Goal: Task Accomplishment & Management: Use online tool/utility

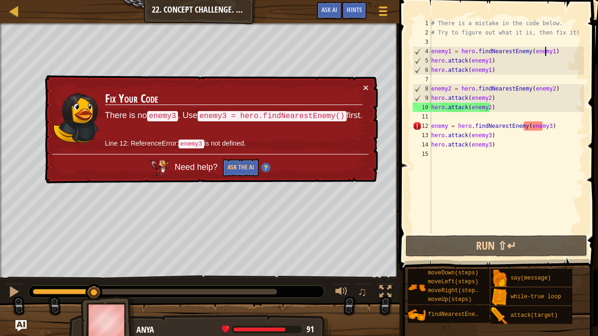
scroll to position [4, 9]
click at [455, 126] on div "# There is a mistake in the code below. # Try to figure out what it is, then fi…" at bounding box center [506, 136] width 155 height 234
click at [245, 164] on button "Ask the AI" at bounding box center [241, 167] width 36 height 17
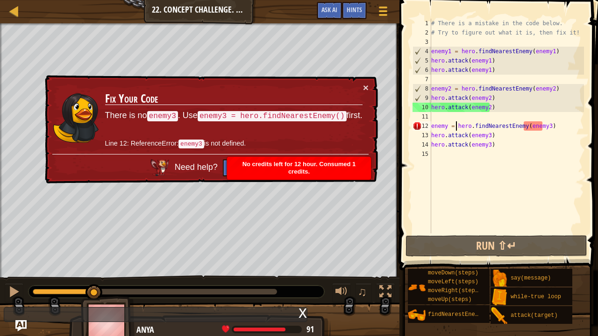
click at [302, 141] on p "Line 12: ReferenceError: enemy3 is not defined." at bounding box center [233, 144] width 257 height 10
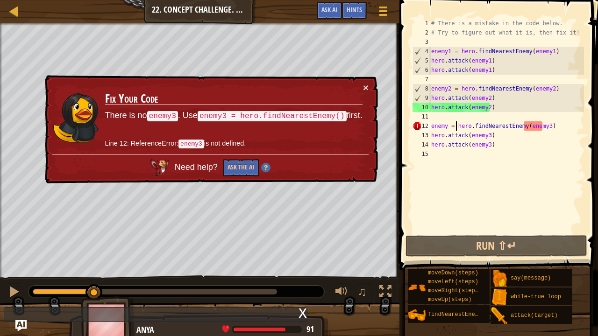
click at [445, 125] on div "# There is a mistake in the code below. # Try to figure out what it is, then fi…" at bounding box center [506, 136] width 155 height 234
click at [449, 126] on div "# There is a mistake in the code below. # Try to figure out what it is, then fi…" at bounding box center [506, 136] width 155 height 234
click at [444, 127] on div "# There is a mistake in the code below. # Try to figure out what it is, then fi…" at bounding box center [506, 136] width 155 height 234
click at [445, 127] on div "# There is a mistake in the code below. # Try to figure out what it is, then fi…" at bounding box center [506, 136] width 155 height 234
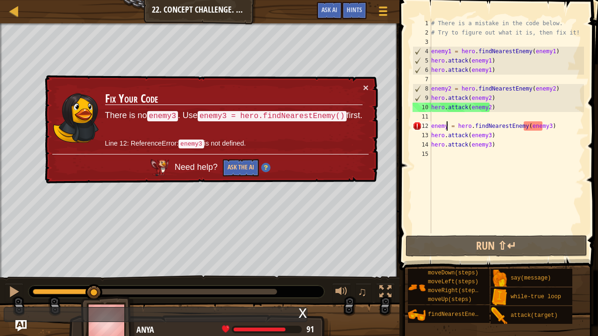
click at [445, 125] on div "# There is a mistake in the code below. # Try to figure out what it is, then fi…" at bounding box center [506, 136] width 155 height 234
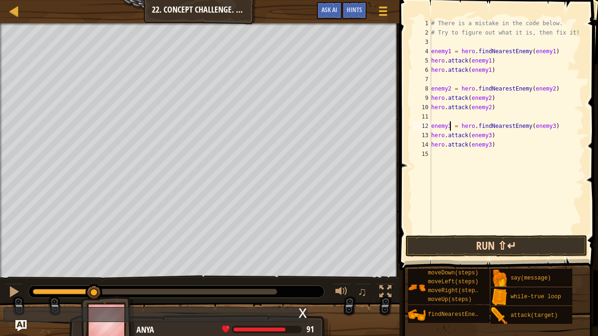
type textarea "enemy3 = hero.findNearestEnemy(enemy3)"
click at [483, 246] on button "Run ⇧↵" at bounding box center [496, 245] width 182 height 21
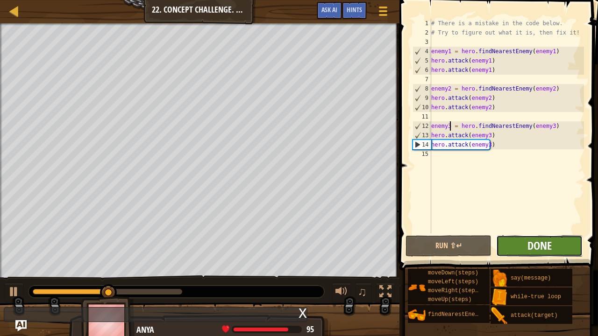
click at [528, 239] on span "Done" at bounding box center [539, 245] width 24 height 15
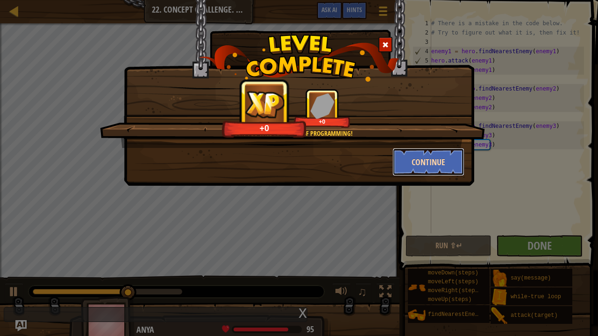
click at [428, 156] on button "Continue" at bounding box center [428, 162] width 72 height 28
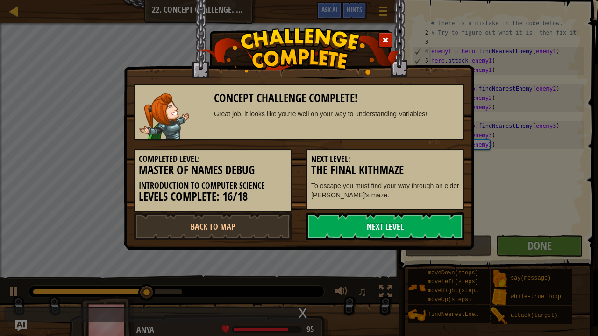
click at [381, 226] on link "Next Level" at bounding box center [385, 227] width 158 height 28
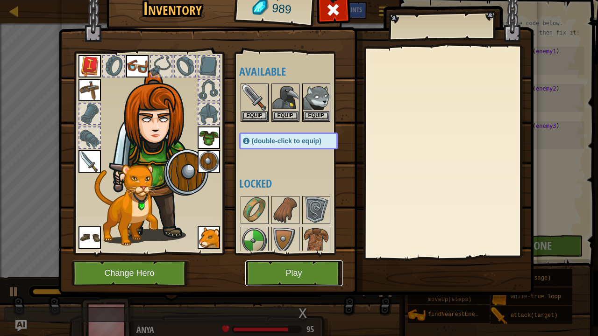
click at [285, 266] on button "Play" at bounding box center [294, 274] width 98 height 26
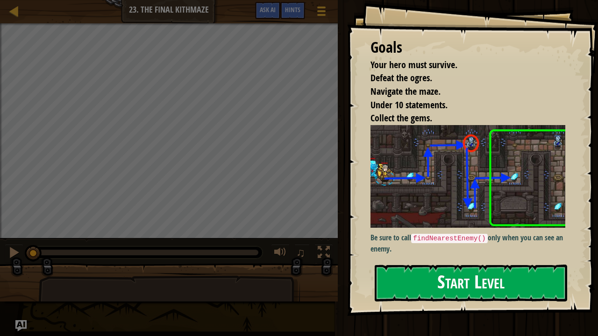
click at [460, 265] on button "Start Level" at bounding box center [471, 283] width 192 height 37
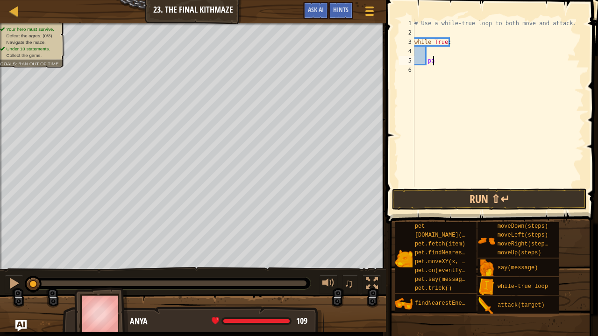
type textarea "p"
click at [427, 53] on div "# Use a while-true loop to both move and attack. while True :" at bounding box center [497, 112] width 171 height 187
click at [473, 50] on div "# Use a while-true loop to both move and attack. while True : moveRight ( steps…" at bounding box center [497, 103] width 171 height 168
click at [463, 59] on div "# Use a while-true loop to both move and attack. while True : moveRight ( 1 ) m…" at bounding box center [497, 103] width 171 height 168
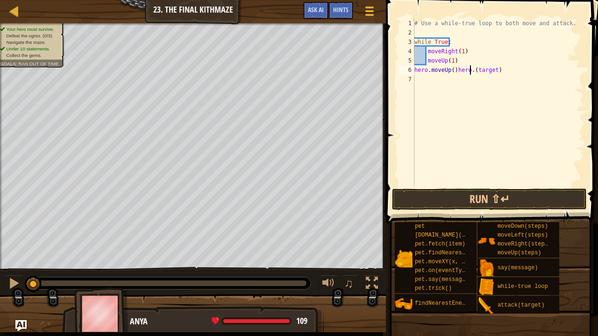
scroll to position [4, 5]
click at [479, 69] on div "# Use a while-true loop to both move and attack. while True : moveRight ( 1 ) m…" at bounding box center [497, 112] width 171 height 187
type textarea "h"
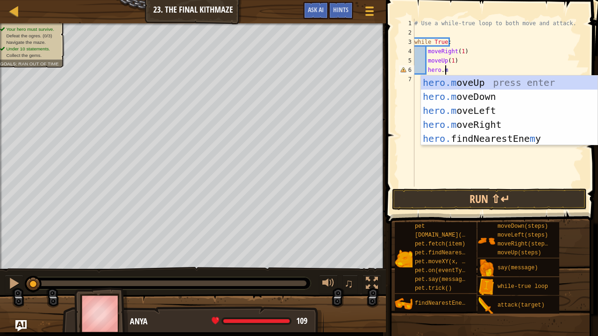
scroll to position [4, 2]
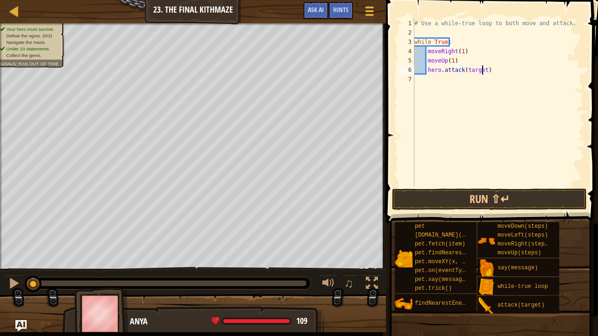
click at [483, 71] on div "# Use a while-true loop to both move and attack. while True : moveRight ( 1 ) m…" at bounding box center [497, 112] width 171 height 187
click at [495, 74] on div "# Use a while-true loop to both move and attack. while True : moveRight ( 1 ) m…" at bounding box center [497, 112] width 171 height 187
type textarea "h"
click at [426, 51] on div "# Use a while-true loop to both move and attack. while True : moveRight ( 1 ) m…" at bounding box center [497, 112] width 171 height 187
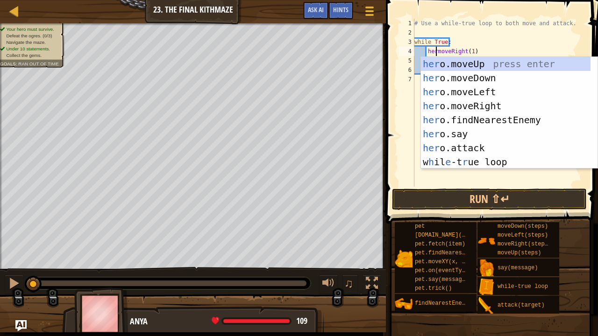
scroll to position [4, 2]
type textarea "hero.moveRight(1)"
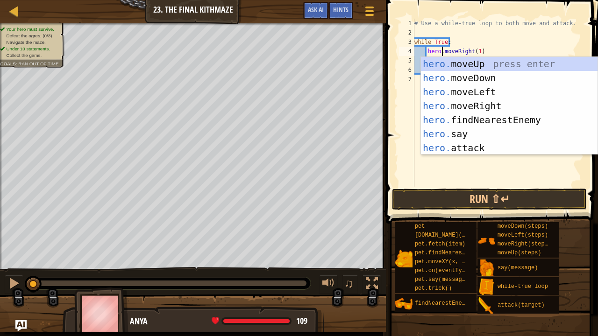
click at [544, 36] on div "# Use a while-true loop to both move and attack. while True : hero . moveRight …" at bounding box center [497, 112] width 171 height 187
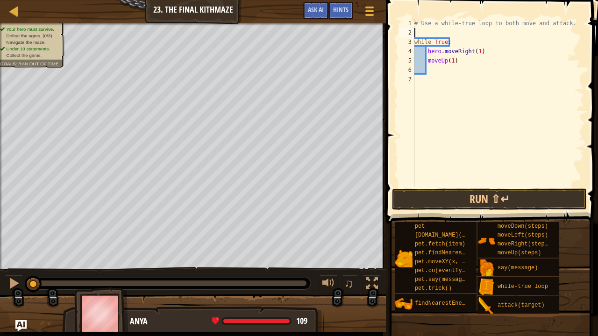
scroll to position [4, 0]
click at [428, 53] on div "# Use a while-true loop to both move and attack. while True : hero . moveRight …" at bounding box center [497, 112] width 171 height 187
click at [426, 62] on div "# Use a while-true loop to both move and attack. while True : hero . moveRight …" at bounding box center [497, 112] width 171 height 187
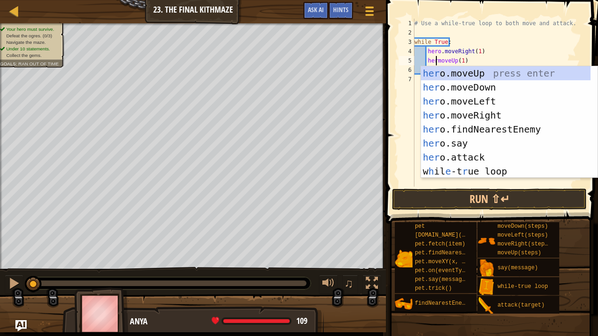
scroll to position [4, 2]
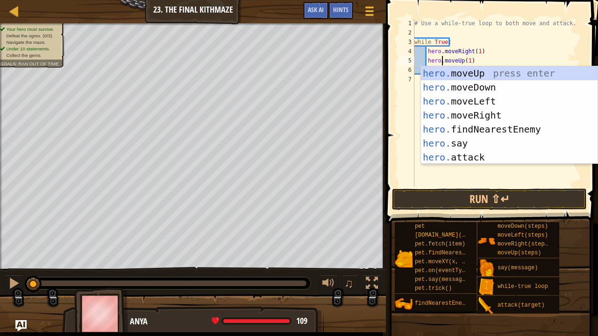
click at [501, 48] on div "# Use a while-true loop to both move and attack. while True : hero . moveRight …" at bounding box center [497, 112] width 171 height 187
type textarea "hero.moveRight(1)"
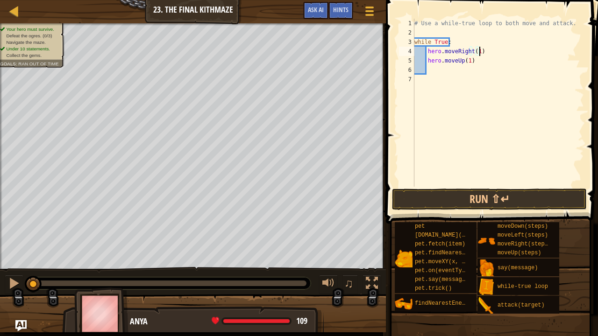
scroll to position [4, 0]
drag, startPoint x: 492, startPoint y: 336, endPoint x: 517, endPoint y: 73, distance: 264.1
click at [517, 73] on div "# Use a while-true loop to both move and attack. while True : hero . moveRight …" at bounding box center [497, 112] width 171 height 187
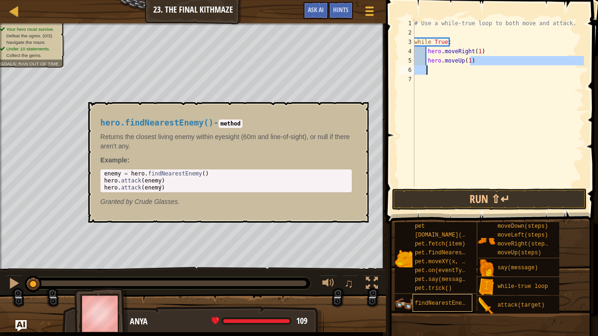
type textarea "hero.moveUp(1)"
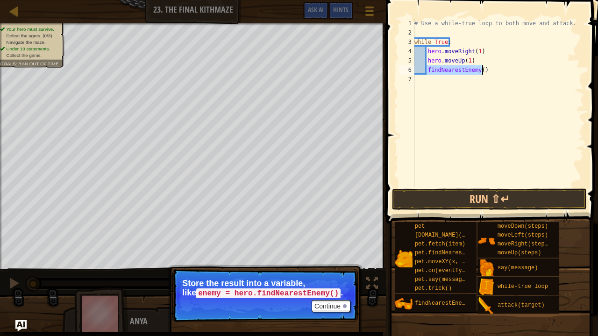
click at [427, 69] on div "# Use a while-true loop to both move and attack. while True : hero . moveRight …" at bounding box center [497, 103] width 171 height 168
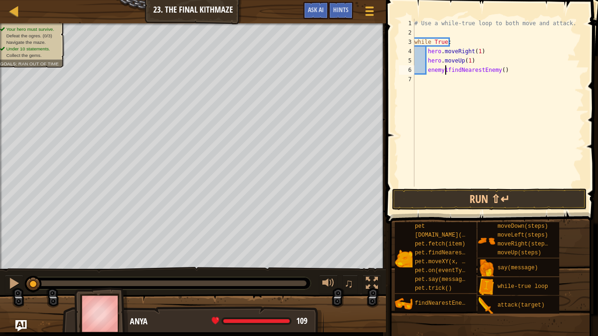
scroll to position [4, 3]
click at [505, 68] on div "# Use a while-true loop to both move and attack. while True : hero . moveRight …" at bounding box center [497, 112] width 171 height 187
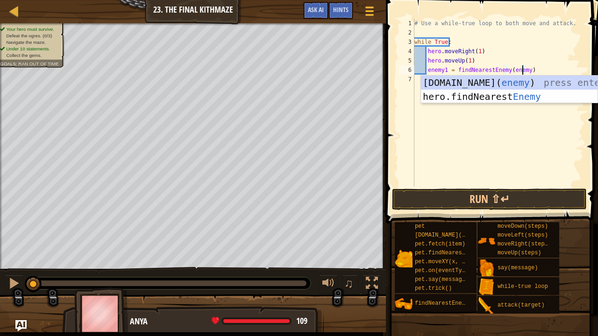
type textarea "enemy1 = findNearestEnemy(enemy1)"
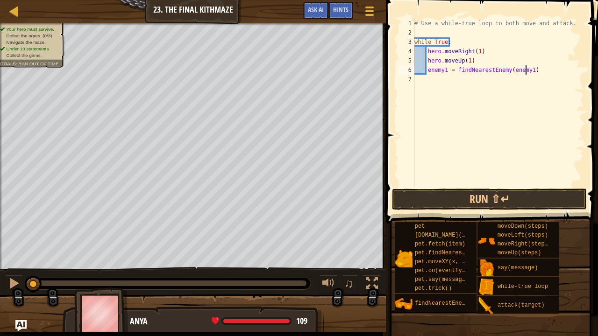
scroll to position [4, 9]
click at [426, 84] on div "# Use a while-true loop to both move and attack. while True : hero . moveRight …" at bounding box center [497, 112] width 171 height 187
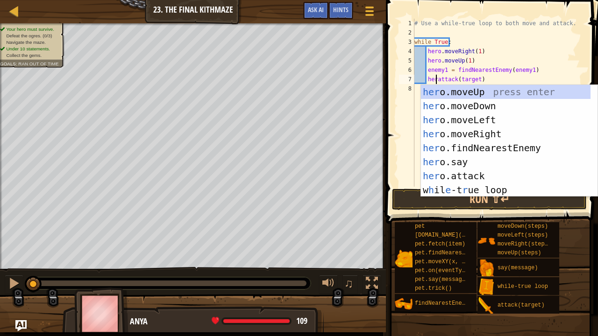
scroll to position [4, 2]
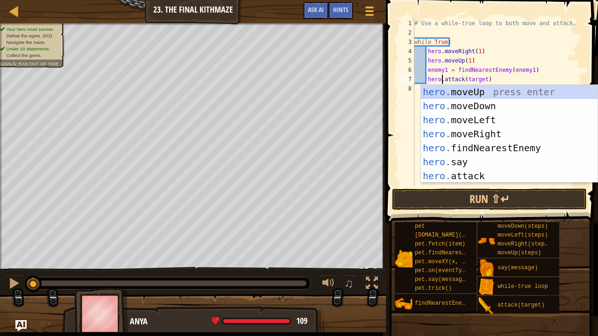
click at [482, 80] on div "# Use a while-true loop to both move and attack. while True : hero . moveRight …" at bounding box center [497, 112] width 171 height 187
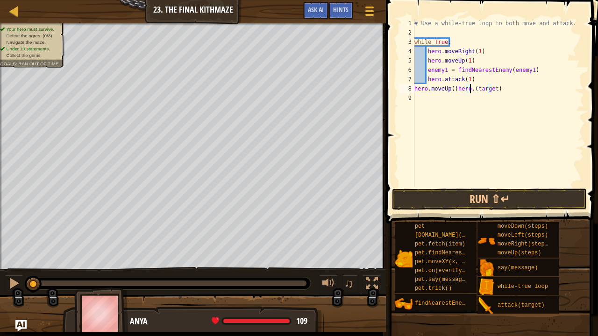
scroll to position [4, 5]
click at [454, 87] on div "# Use a while-true loop to both move and attack. while True : hero . moveRight …" at bounding box center [497, 112] width 171 height 187
click at [416, 89] on div "# Use a while-true loop to both move and attack. while True : hero . moveRight …" at bounding box center [497, 112] width 171 height 187
click at [443, 89] on div "# Use a while-true loop to both move and attack. while True : hero . moveRight …" at bounding box center [497, 112] width 171 height 187
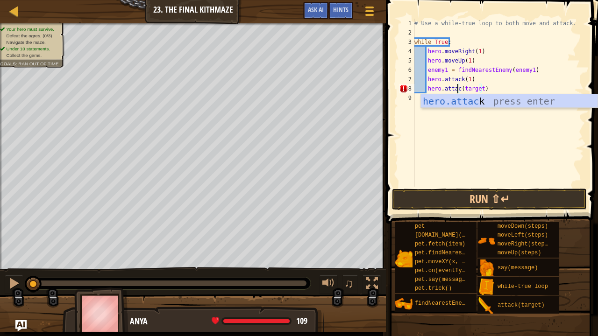
scroll to position [4, 4]
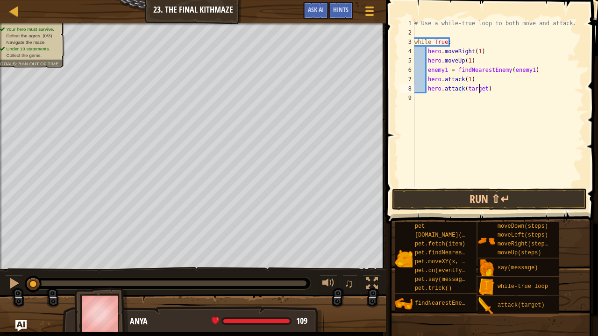
click at [480, 89] on div "# Use a while-true loop to both move and attack. while True : hero . moveRight …" at bounding box center [497, 112] width 171 height 187
click at [482, 90] on div "# Use a while-true loop to both move and attack. while True : hero . moveRight …" at bounding box center [497, 112] width 171 height 187
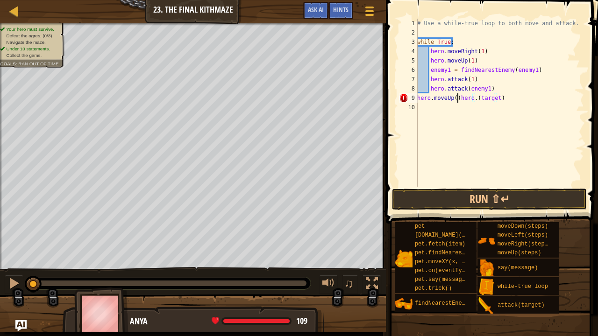
click at [456, 99] on div "# Use a while-true loop to both move and attack. while True : hero . moveRight …" at bounding box center [499, 112] width 169 height 187
click at [447, 98] on div "# Use a while-true loop to both move and attack. while True : hero . moveRight …" at bounding box center [499, 112] width 169 height 187
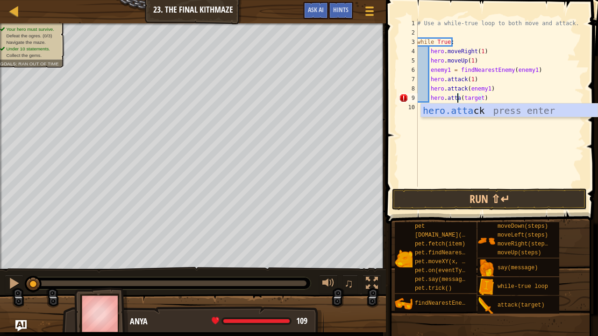
scroll to position [4, 4]
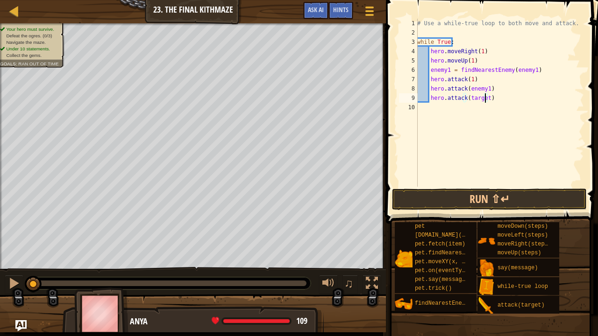
click at [485, 96] on div "# Use a while-true loop to both move and attack. while True : hero . moveRight …" at bounding box center [499, 112] width 169 height 187
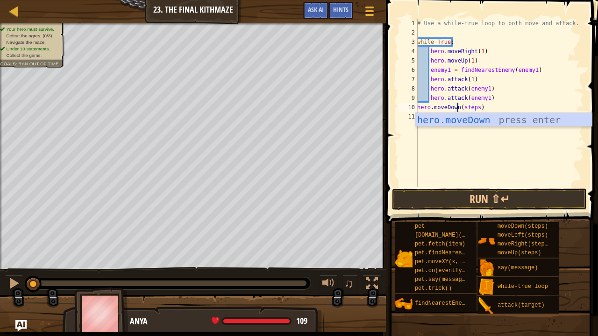
scroll to position [4, 3]
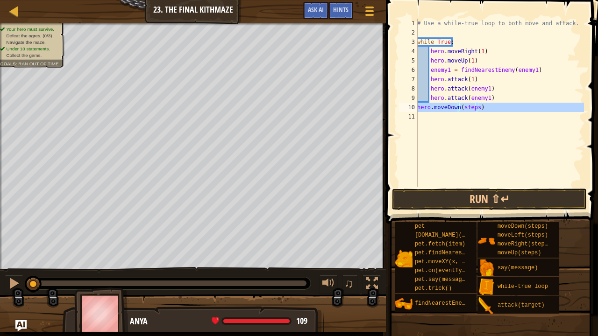
click at [417, 108] on div "10" at bounding box center [408, 107] width 19 height 9
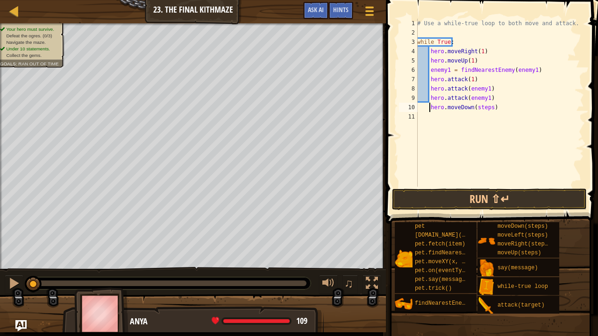
click at [488, 107] on div "# Use a while-true loop to both move and attack. while True : hero . moveRight …" at bounding box center [499, 112] width 169 height 187
click at [489, 207] on button "Run ⇧↵" at bounding box center [489, 199] width 195 height 21
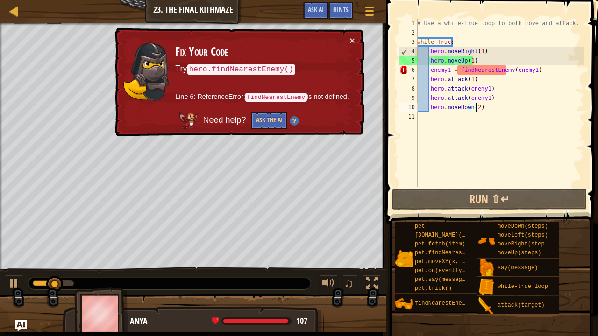
click at [354, 34] on div "× Fix Your Code Try hero.findNearestEnemy() Line 6: ReferenceError: findNearest…" at bounding box center [238, 82] width 251 height 109
click at [349, 44] on button "×" at bounding box center [352, 40] width 6 height 10
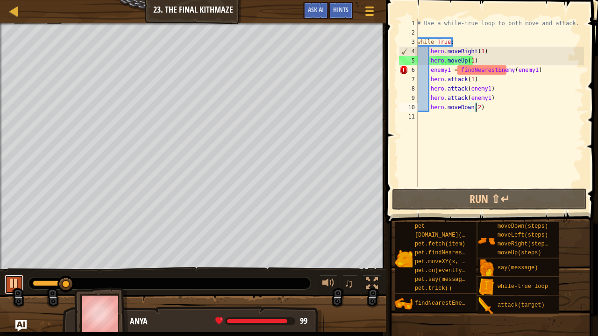
click at [17, 279] on div at bounding box center [14, 283] width 12 height 12
click at [467, 73] on div "# Use a while-true loop to both move and attack. while True : hero . moveRight …" at bounding box center [499, 112] width 169 height 187
click at [342, 11] on span "Hints" at bounding box center [340, 9] width 15 height 9
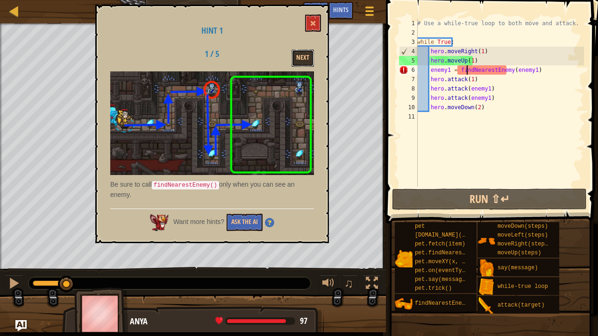
click at [314, 61] on div "Next" at bounding box center [284, 58] width 72 height 17
click at [305, 60] on button "Next" at bounding box center [302, 58] width 22 height 17
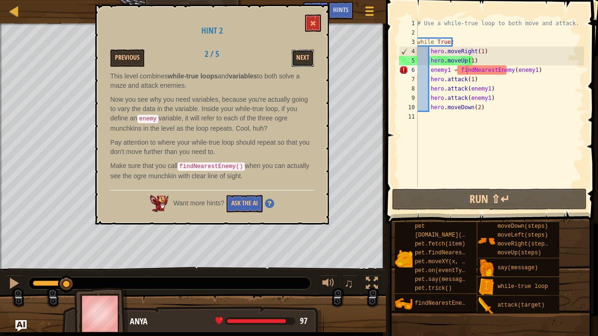
click at [305, 60] on button "Next" at bounding box center [302, 58] width 22 height 17
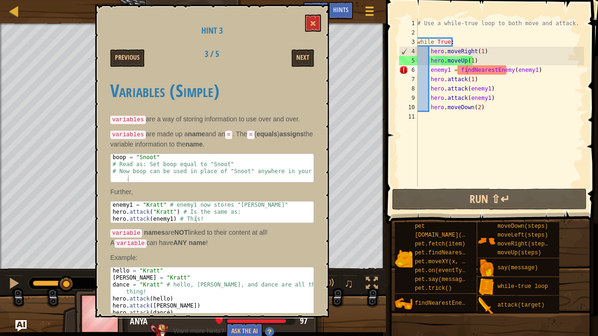
scroll to position [4, 0]
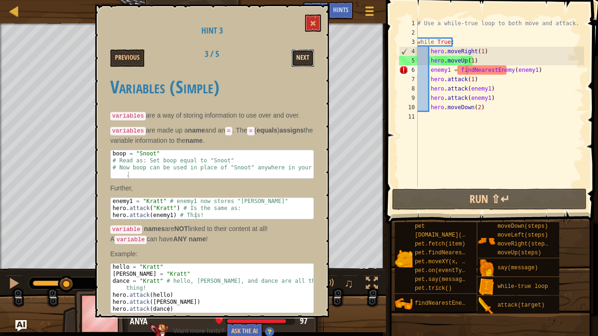
click at [296, 53] on button "Next" at bounding box center [302, 58] width 22 height 17
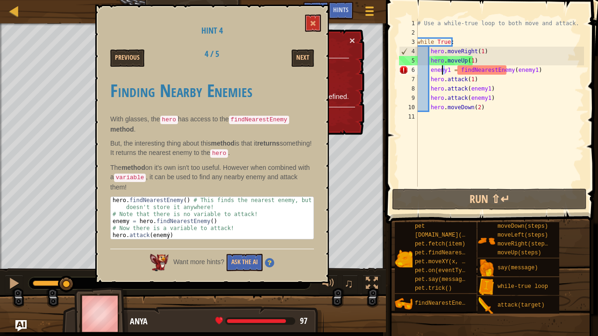
click at [443, 73] on div "# Use a while-true loop to both move and attack. while True : hero . moveRight …" at bounding box center [499, 112] width 169 height 187
click at [448, 70] on div "# Use a while-true loop to both move and attack. while True : hero . moveRight …" at bounding box center [499, 112] width 169 height 187
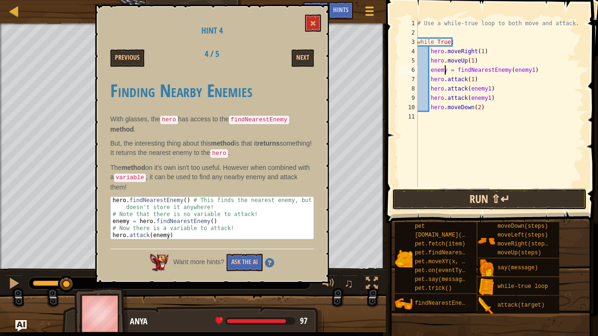
click at [472, 200] on button "Run ⇧↵" at bounding box center [489, 199] width 195 height 21
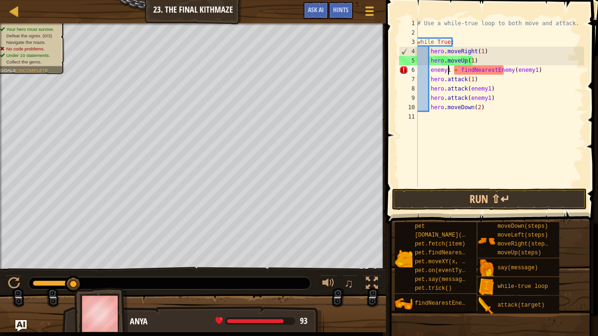
scroll to position [4, 3]
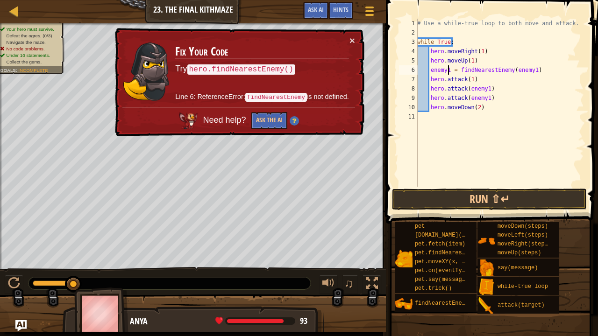
click at [429, 71] on div "# Use a while-true loop to both move and attack. while True : hero . moveRight …" at bounding box center [499, 112] width 169 height 187
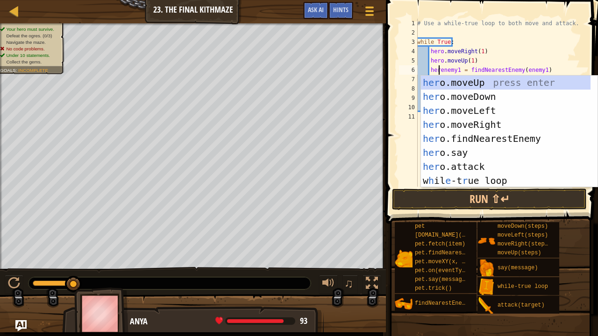
scroll to position [4, 2]
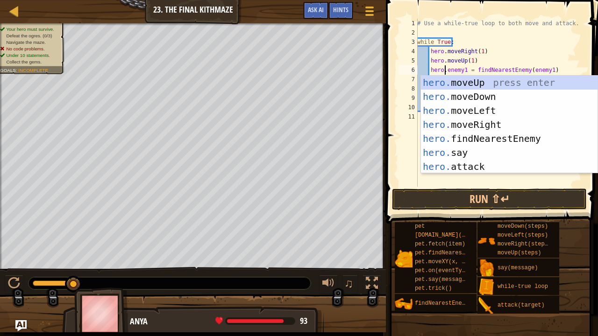
click at [549, 54] on div "# Use a while-true loop to both move and attack. while True : hero . moveRight …" at bounding box center [499, 112] width 169 height 187
type textarea "hero.moveRight(1)"
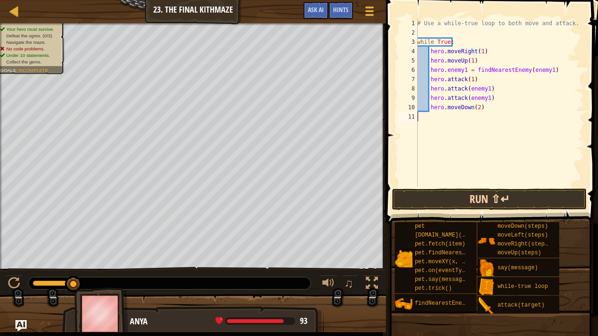
drag, startPoint x: 456, startPoint y: 185, endPoint x: 458, endPoint y: 204, distance: 19.2
click at [456, 190] on div "hero.moveRight(1) 1 2 3 4 5 6 7 8 9 10 11 # Use a while-true loop to both move …" at bounding box center [490, 130] width 215 height 251
click at [458, 205] on button "Run ⇧↵" at bounding box center [489, 199] width 195 height 21
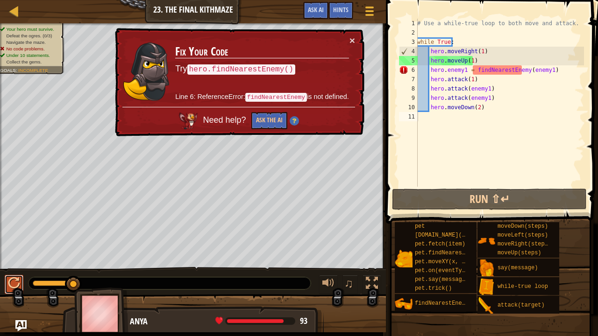
click at [11, 284] on div at bounding box center [14, 283] width 12 height 12
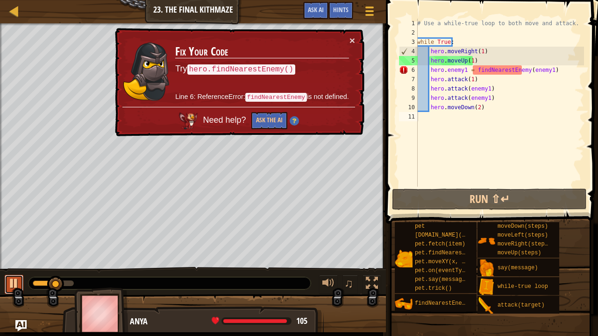
click at [16, 283] on div at bounding box center [14, 283] width 12 height 12
click at [462, 70] on div "# Use a while-true loop to both move and attack. while True : hero . moveRight …" at bounding box center [499, 112] width 169 height 187
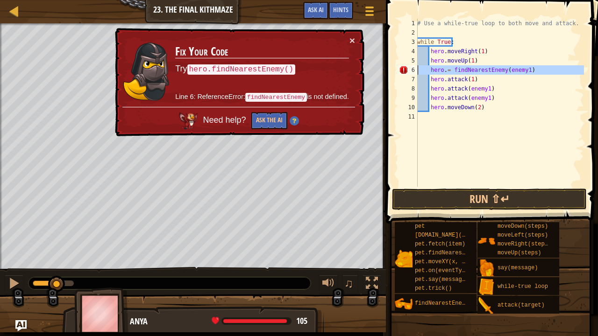
click at [401, 69] on div "6" at bounding box center [408, 69] width 19 height 9
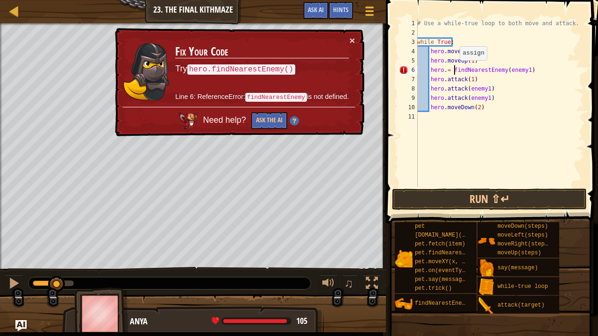
click at [454, 70] on div "# Use a while-true loop to both move and attack. while True : hero . moveRight …" at bounding box center [499, 112] width 169 height 187
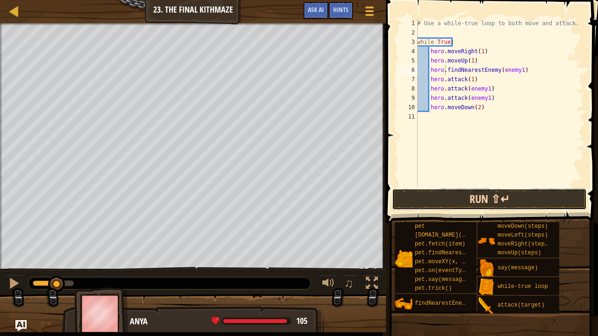
click at [459, 201] on button "Run ⇧↵" at bounding box center [489, 199] width 195 height 21
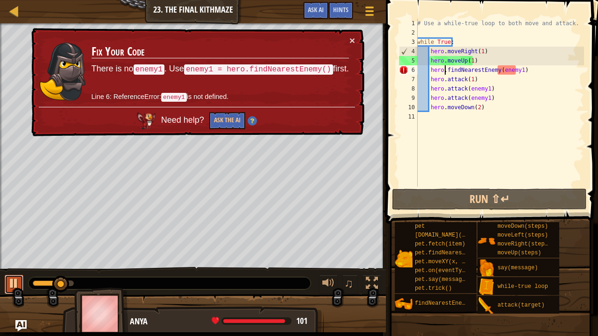
click at [12, 280] on div at bounding box center [14, 283] width 12 height 12
click at [429, 69] on div "# Use a while-true loop to both move and attack. while True : hero . moveRight …" at bounding box center [499, 112] width 169 height 187
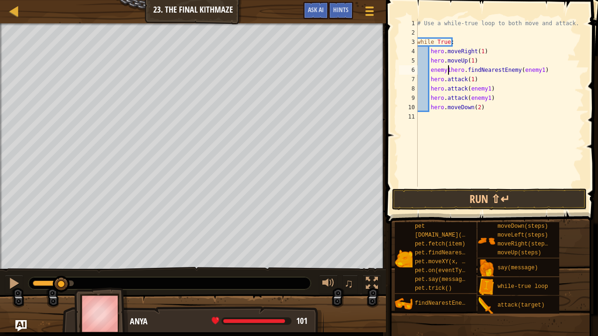
scroll to position [4, 3]
click at [504, 199] on button "Run ⇧↵" at bounding box center [489, 199] width 195 height 21
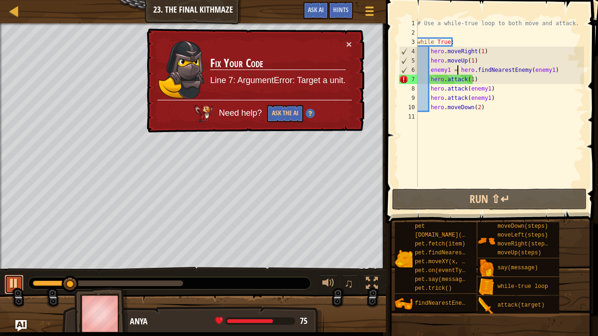
click at [15, 285] on div at bounding box center [14, 283] width 12 height 12
click at [464, 79] on div "# Use a while-true loop to both move and attack. while True : hero . moveRight …" at bounding box center [499, 112] width 169 height 187
click at [465, 78] on div "# Use a while-true loop to both move and attack. while True : hero . moveRight …" at bounding box center [499, 112] width 169 height 187
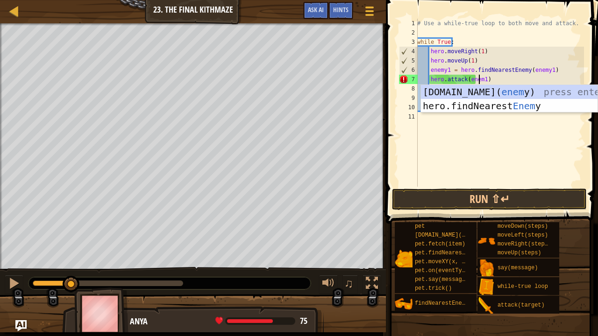
scroll to position [4, 5]
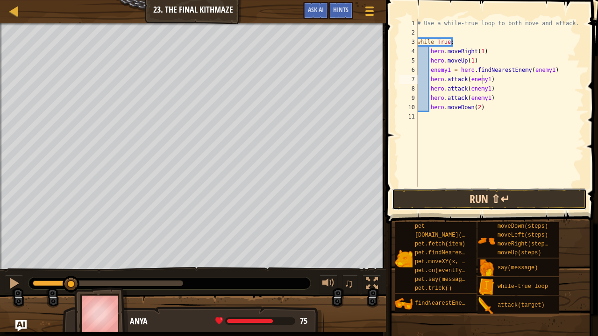
click at [494, 194] on button "Run ⇧↵" at bounding box center [489, 199] width 195 height 21
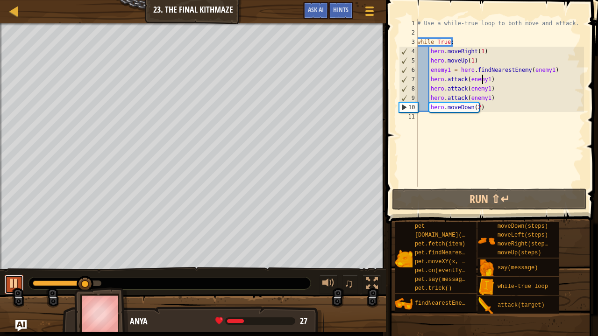
click at [13, 289] on div at bounding box center [14, 283] width 12 height 12
click at [473, 106] on div "# Use a while-true loop to both move and attack. while True : hero . moveRight …" at bounding box center [499, 112] width 169 height 187
click at [468, 107] on div "# Use a while-true loop to both move and attack. while True : hero . moveRight …" at bounding box center [499, 112] width 169 height 187
click at [472, 110] on div "# Use a while-true loop to both move and attack. while True : hero . moveRight …" at bounding box center [499, 112] width 169 height 187
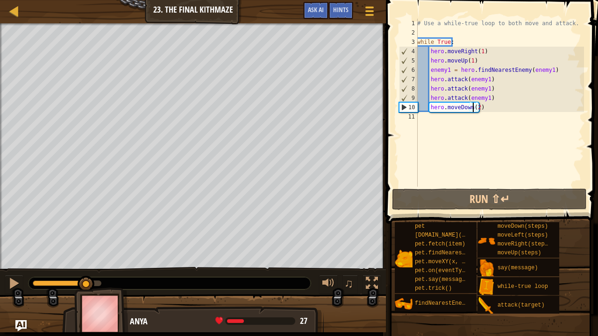
click at [469, 106] on div "# Use a while-true loop to both move and attack. while True : hero . moveRight …" at bounding box center [499, 112] width 169 height 187
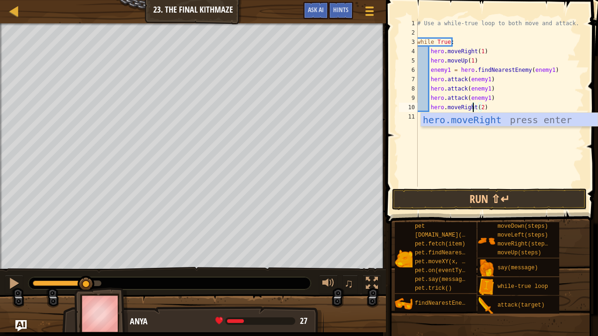
click at [480, 105] on div "# Use a while-true loop to both move and attack. while True : hero . moveRight …" at bounding box center [499, 112] width 169 height 187
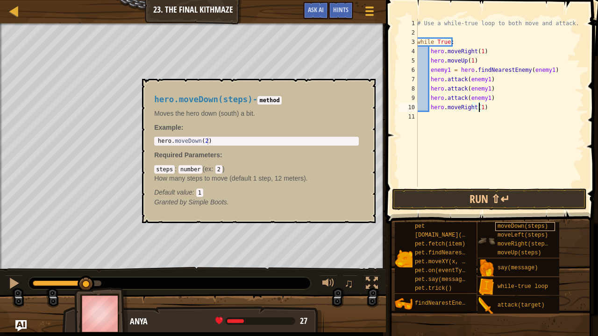
type textarea "hero.moveRight(1)"
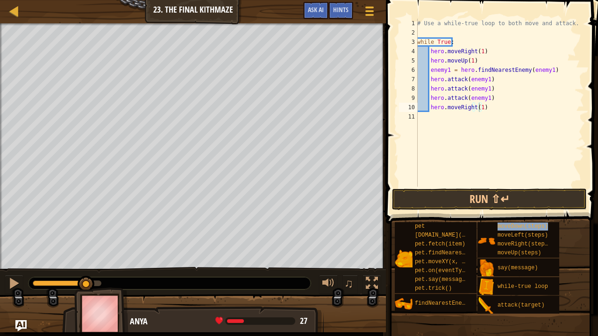
drag, startPoint x: 514, startPoint y: 229, endPoint x: 464, endPoint y: 139, distance: 102.9
drag, startPoint x: 464, startPoint y: 139, endPoint x: 444, endPoint y: 166, distance: 33.7
click at [444, 166] on div "# Use a while-true loop to both move and attack. while True : hero . moveRight …" at bounding box center [499, 112] width 169 height 187
type textarea "hero.moveRight(1)"
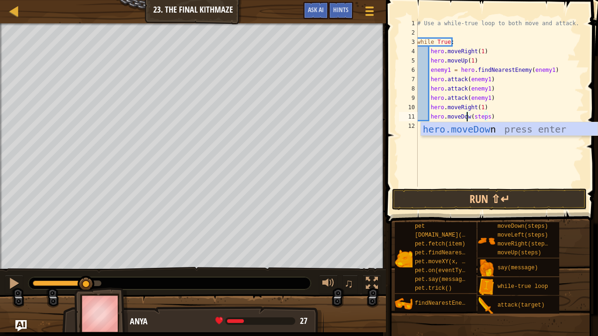
scroll to position [4, 4]
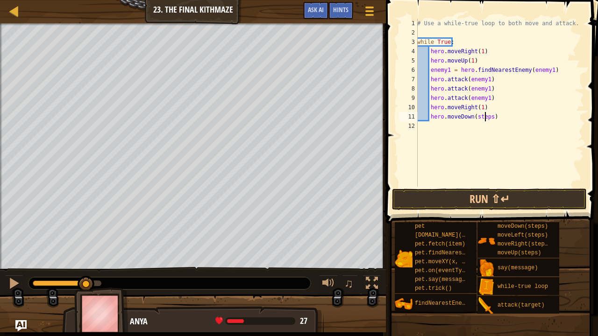
click at [486, 118] on div "# Use a while-true loop to both move and attack. while True : hero . moveRight …" at bounding box center [499, 112] width 169 height 187
click at [487, 117] on div "# Use a while-true loop to both move and attack. while True : hero . moveRight …" at bounding box center [499, 112] width 169 height 187
click at [498, 202] on button "Run ⇧↵" at bounding box center [489, 199] width 195 height 21
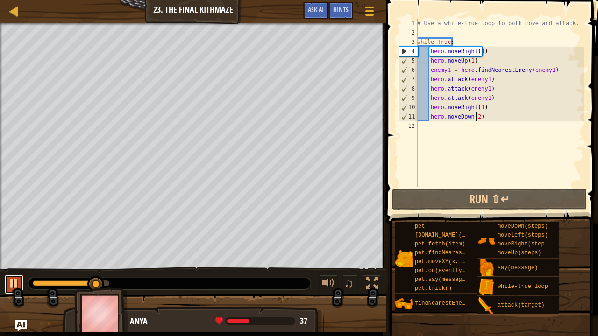
click at [10, 288] on div at bounding box center [14, 283] width 12 height 12
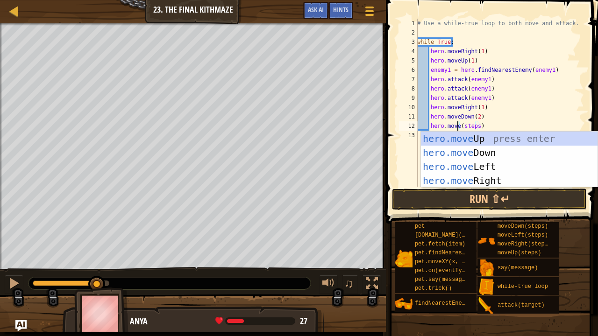
scroll to position [4, 4]
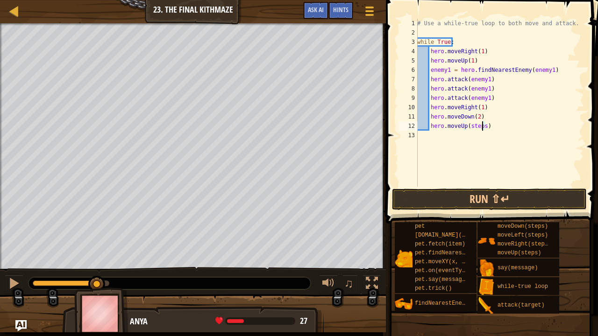
click at [482, 124] on div "# Use a while-true loop to both move and attack. while True : hero . moveRight …" at bounding box center [499, 112] width 169 height 187
click at [512, 194] on button "Run ⇧↵" at bounding box center [489, 199] width 195 height 21
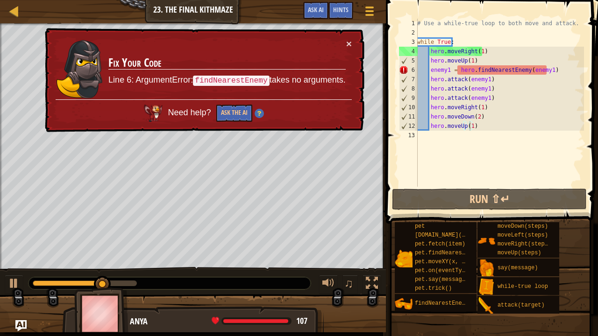
click at [345, 41] on td "Fix Your Code Line 6: ArgumentError: findNearestEnemy takes no arguments." at bounding box center [227, 69] width 238 height 62
click at [348, 42] on button "×" at bounding box center [349, 45] width 6 height 10
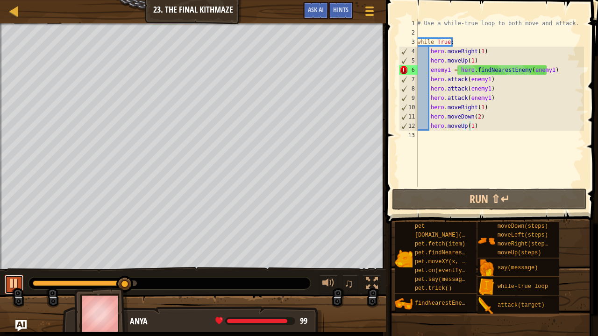
click at [8, 277] on div at bounding box center [14, 283] width 12 height 12
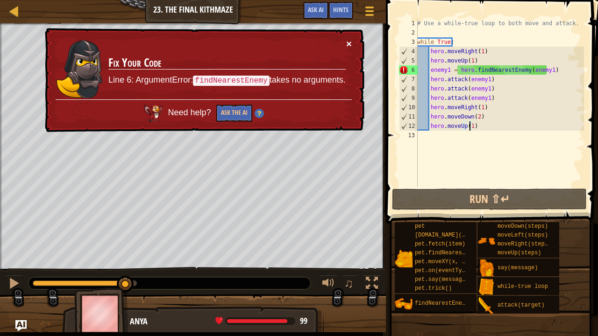
click at [350, 43] on button "×" at bounding box center [350, 46] width 6 height 10
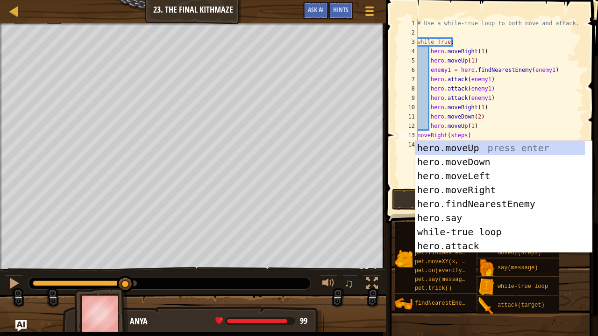
click at [462, 135] on div "# Use a while-true loop to both move and attack. while True : hero . moveRight …" at bounding box center [499, 112] width 169 height 187
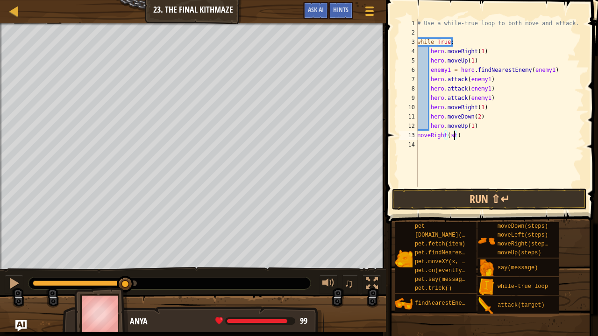
scroll to position [4, 2]
click at [418, 135] on div "# Use a while-true loop to both move and attack. while True : hero . moveRight …" at bounding box center [499, 112] width 169 height 187
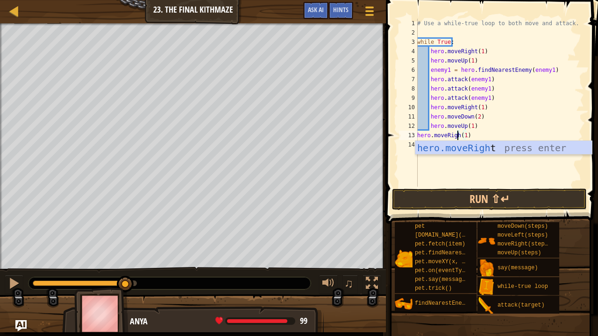
scroll to position [4, 4]
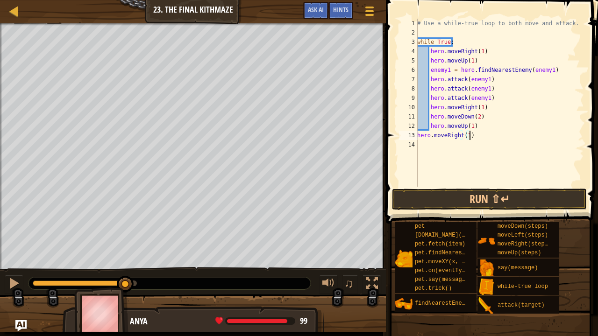
click at [477, 135] on div "# Use a while-true loop to both move and attack. while True : hero . moveRight …" at bounding box center [499, 112] width 169 height 187
click at [459, 46] on div "# Use a while-true loop to both move and attack. while True : hero . moveRight …" at bounding box center [499, 112] width 169 height 187
type textarea "w"
click at [430, 52] on div "# Use a while-true loop to both move and attack. hero . moveRight ( 1 ) hero . …" at bounding box center [499, 112] width 169 height 187
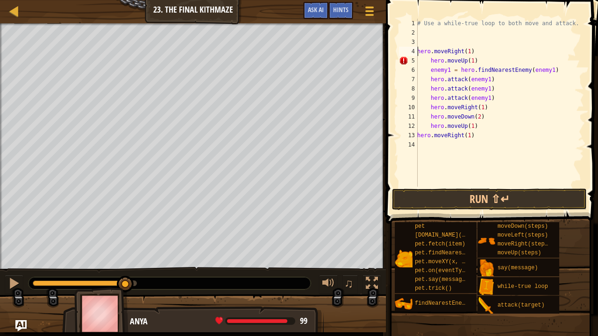
drag, startPoint x: 426, startPoint y: 63, endPoint x: 432, endPoint y: 62, distance: 5.7
click at [426, 63] on div "# Use a while-true loop to both move and attack. hero . moveRight ( 1 ) hero . …" at bounding box center [499, 112] width 169 height 187
click at [429, 73] on div "# Use a while-true loop to both move and attack. hero . moveRight ( 1 ) hero . …" at bounding box center [499, 112] width 169 height 187
click at [428, 80] on div "# Use a while-true loop to both move and attack. hero . moveRight ( 1 ) hero . …" at bounding box center [499, 112] width 169 height 187
click at [430, 78] on div "# Use a while-true loop to both move and attack. hero . moveRight ( 1 ) hero . …" at bounding box center [499, 112] width 169 height 187
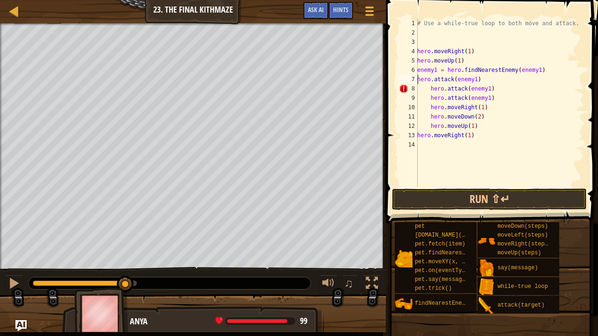
click at [429, 89] on div "# Use a while-true loop to both move and attack. hero . moveRight ( 1 ) hero . …" at bounding box center [499, 112] width 169 height 187
click at [428, 98] on div "# Use a while-true loop to both move and attack. hero . moveRight ( 1 ) hero . …" at bounding box center [499, 112] width 169 height 187
click at [429, 97] on div "# Use a while-true loop to both move and attack. hero . moveRight ( 1 ) hero . …" at bounding box center [499, 112] width 169 height 187
click at [429, 106] on div "# Use a while-true loop to both move and attack. hero . moveRight ( 1 ) hero . …" at bounding box center [499, 112] width 169 height 187
click at [430, 117] on div "# Use a while-true loop to both move and attack. hero . moveRight ( 1 ) hero . …" at bounding box center [499, 112] width 169 height 187
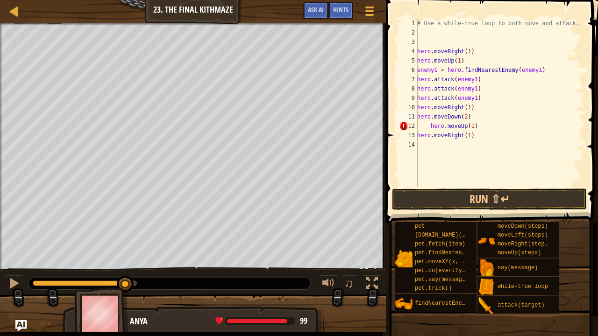
click at [429, 126] on div "# Use a while-true loop to both move and attack. hero . moveRight ( 1 ) hero . …" at bounding box center [499, 112] width 169 height 187
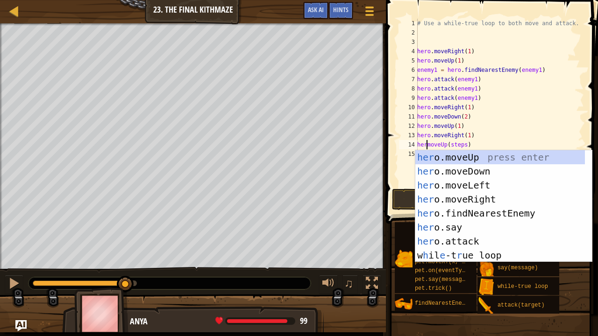
scroll to position [4, 1]
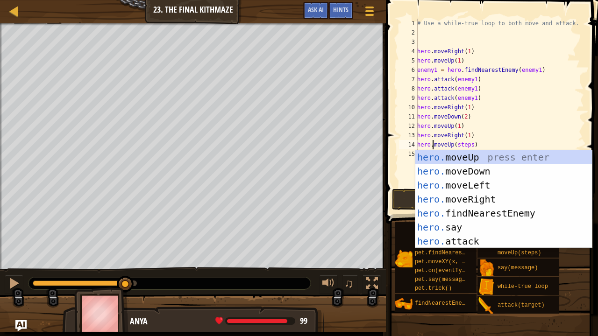
click at [469, 144] on div "# Use a while-true loop to both move and attack. hero . moveRight ( 1 ) hero . …" at bounding box center [499, 112] width 169 height 187
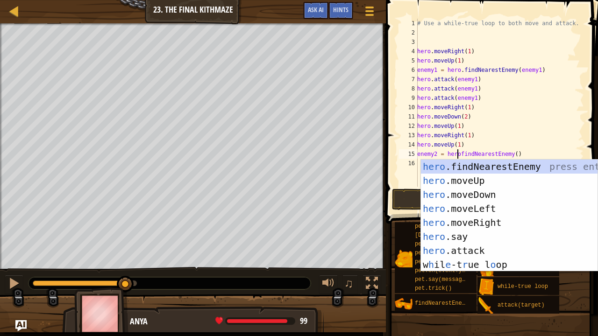
scroll to position [4, 4]
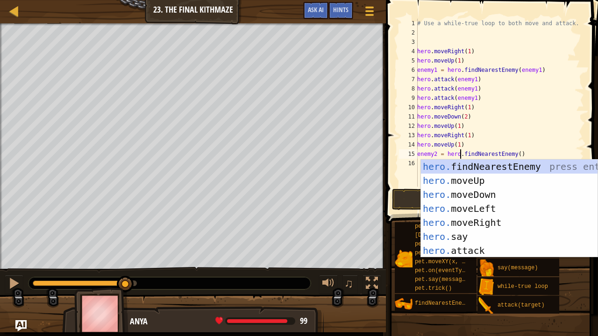
drag, startPoint x: 513, startPoint y: 152, endPoint x: 508, endPoint y: 154, distance: 5.6
click at [509, 154] on div "# Use a while-true loop to both move and attack. hero . moveRight ( 1 ) hero . …" at bounding box center [499, 112] width 169 height 187
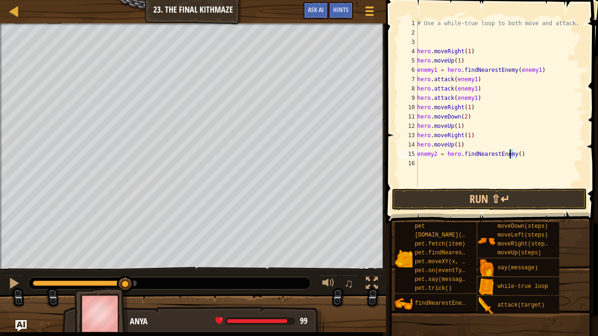
click at [513, 152] on div "# Use a while-true loop to both move and attack. hero . moveRight ( 1 ) hero . …" at bounding box center [499, 103] width 169 height 168
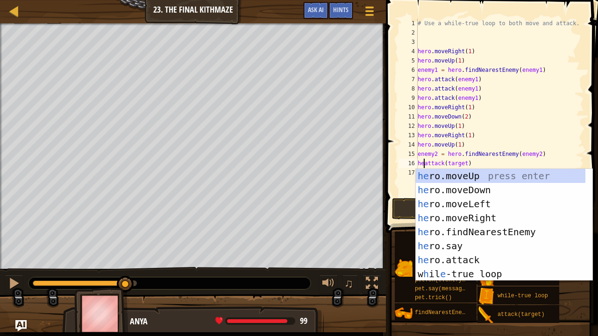
scroll to position [4, 1]
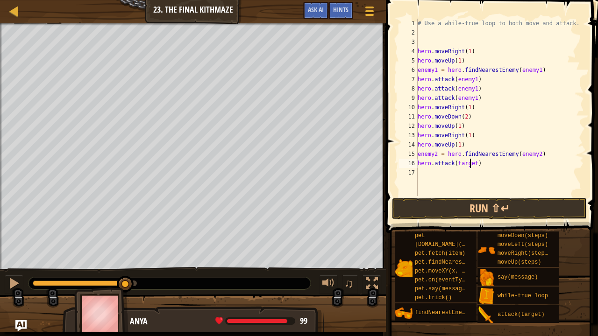
click at [471, 164] on div "# Use a while-true loop to both move and attack. hero . moveRight ( 1 ) hero . …" at bounding box center [500, 117] width 168 height 196
click at [472, 162] on div "# Use a while-true loop to both move and attack. hero . moveRight ( 1 ) hero . …" at bounding box center [500, 117] width 168 height 196
click at [474, 165] on div "# Use a while-true loop to both move and attack. hero . moveRight ( 1 ) hero . …" at bounding box center [500, 107] width 168 height 177
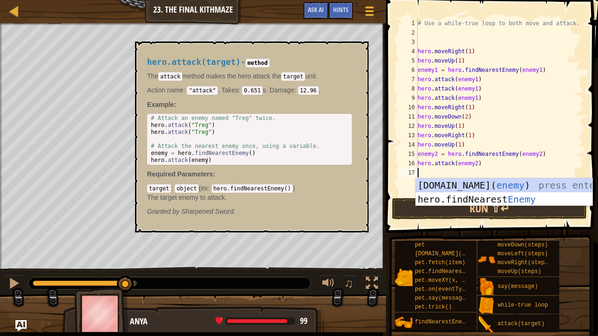
scroll to position [4, 3]
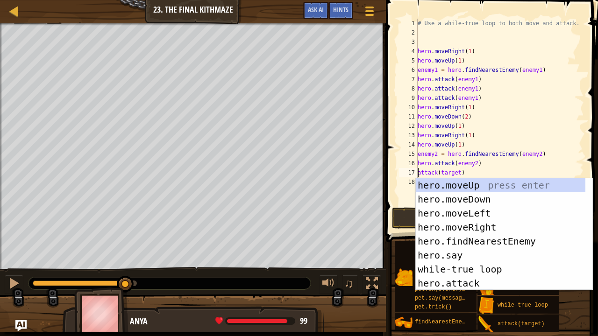
click at [457, 172] on div "# Use a while-true loop to both move and attack. hero . moveRight ( 1 ) hero . …" at bounding box center [500, 122] width 168 height 206
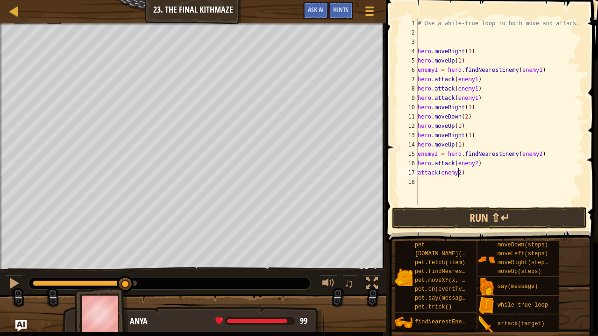
click at [417, 173] on div "17" at bounding box center [408, 172] width 19 height 9
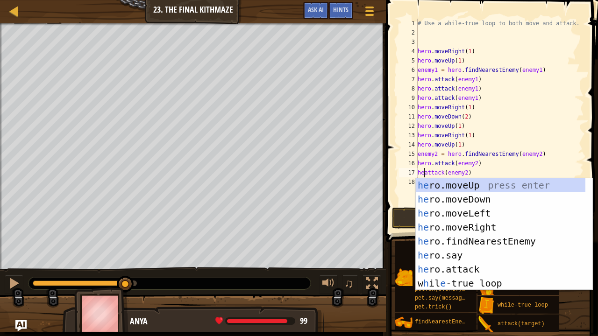
scroll to position [4, 1]
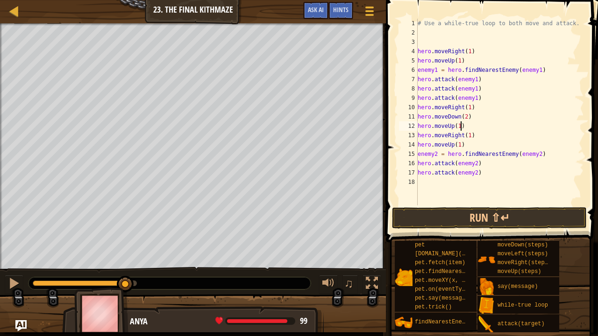
click at [576, 124] on div "# Use a while-true loop to both move and attack. hero . moveRight ( 1 ) hero . …" at bounding box center [500, 122] width 168 height 206
click at [478, 180] on div "# Use a while-true loop to both move and attack. hero . moveRight ( 1 ) hero . …" at bounding box center [500, 122] width 168 height 206
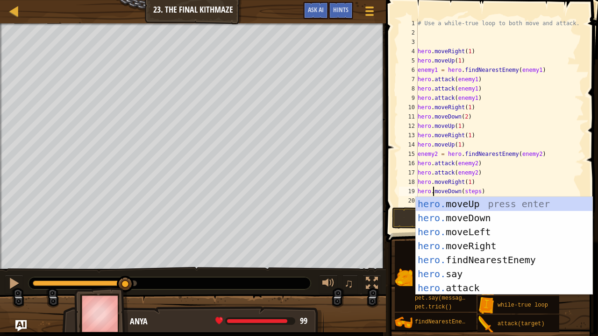
click at [476, 192] on div "# Use a while-true loop to both move and attack. hero . moveRight ( 1 ) hero . …" at bounding box center [500, 122] width 168 height 206
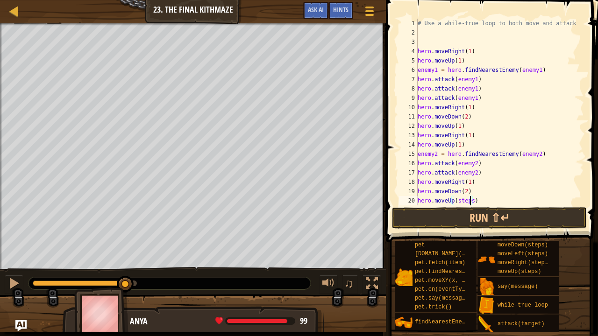
click at [469, 199] on div "# Use a while-true loop to both move and attack. hero . moveRight ( 1 ) hero . …" at bounding box center [496, 122] width 161 height 206
type textarea "hero.moveUp(1)"
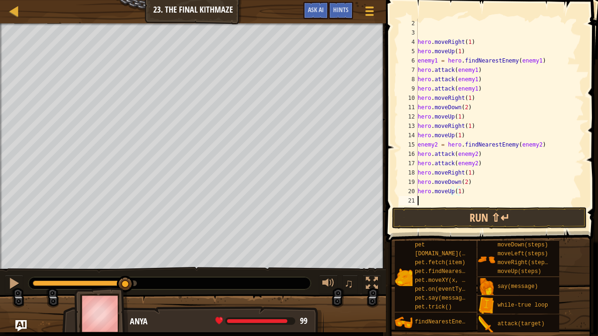
click at [427, 203] on div "hero . moveRight ( 1 ) hero . moveUp ( 1 ) enemy1 = hero . findNearestEnemy ( e…" at bounding box center [496, 122] width 161 height 206
click at [483, 214] on button "Run ⇧↵" at bounding box center [489, 217] width 195 height 21
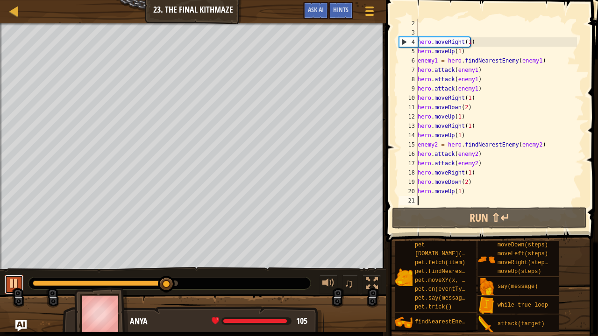
click at [11, 288] on div at bounding box center [14, 283] width 12 height 12
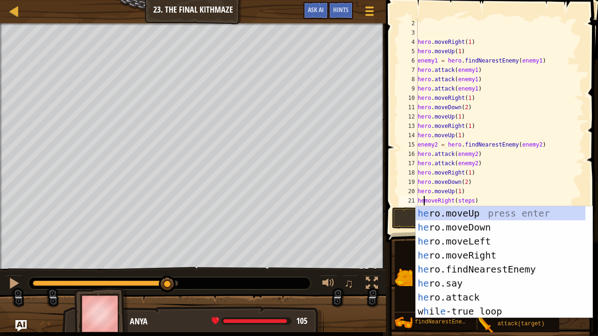
scroll to position [4, 1]
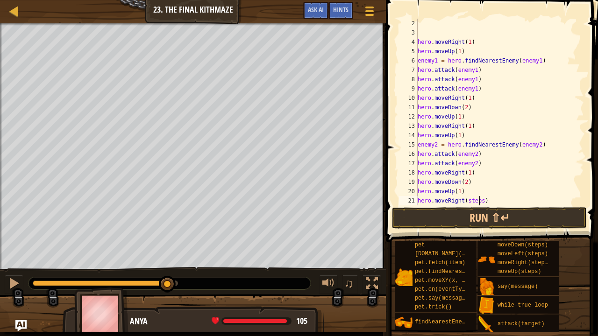
click at [480, 199] on div "hero . moveRight ( 1 ) hero . moveUp ( 1 ) enemy1 = hero . findNearestEnemy ( e…" at bounding box center [496, 122] width 161 height 206
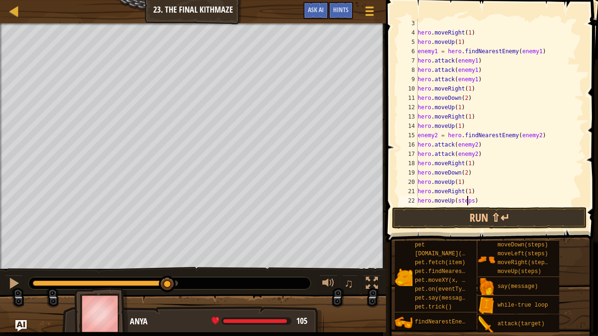
click at [469, 199] on div "hero . moveRight ( 1 ) hero . moveUp ( 1 ) enemy1 = hero . findNearestEnemy ( e…" at bounding box center [496, 122] width 161 height 206
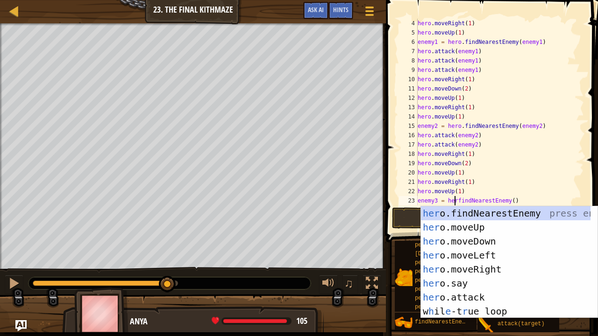
scroll to position [4, 3]
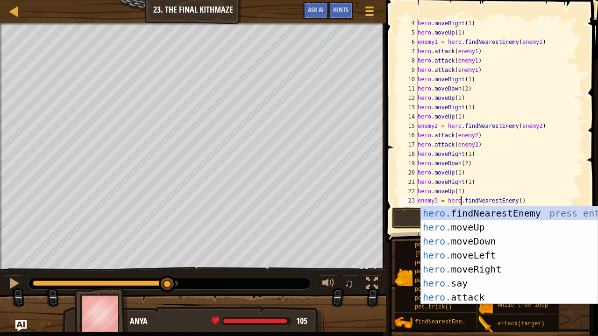
click at [514, 202] on div "hero . moveRight ( 1 ) hero . moveUp ( 1 ) enemy1 = hero . findNearestEnemy ( e…" at bounding box center [496, 122] width 161 height 206
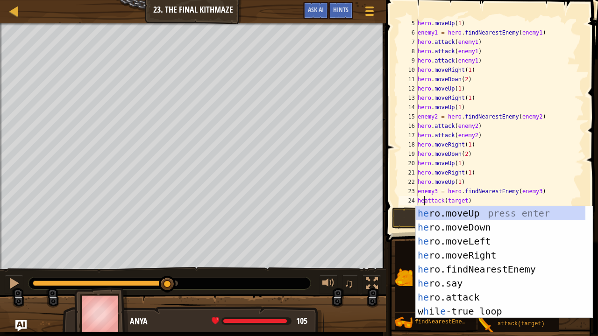
scroll to position [4, 1]
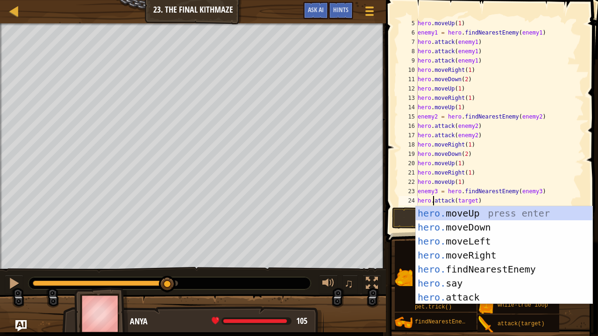
click at [471, 200] on div "hero . moveUp ( 1 ) enemy1 = hero . findNearestEnemy ( enemy1 ) hero . attack (…" at bounding box center [496, 122] width 161 height 206
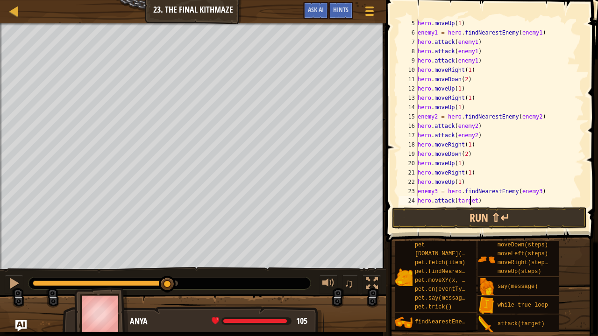
click at [473, 200] on div "hero . moveUp ( 1 ) enemy1 = hero . findNearestEnemy ( enemy1 ) hero . attack (…" at bounding box center [496, 122] width 161 height 206
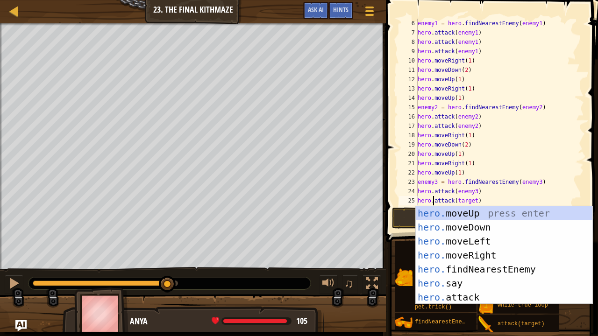
click at [473, 202] on div "enemy1 = hero . findNearestEnemy ( enemy1 ) hero . attack ( enemy1 ) hero . att…" at bounding box center [496, 122] width 161 height 206
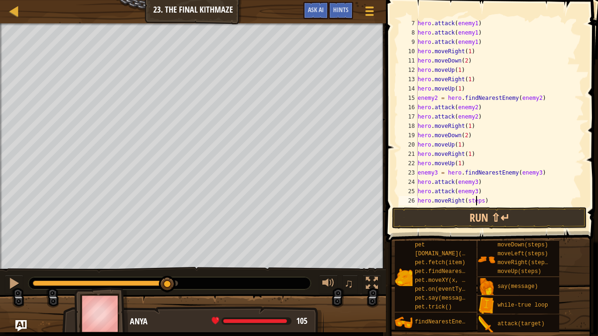
click at [477, 200] on div "hero . attack ( enemy1 ) hero . attack ( enemy1 ) hero . attack ( enemy1 ) hero…" at bounding box center [496, 122] width 161 height 206
click at [479, 199] on div "hero . attack ( enemy1 ) hero . attack ( enemy1 ) hero . attack ( enemy1 ) hero…" at bounding box center [496, 122] width 161 height 206
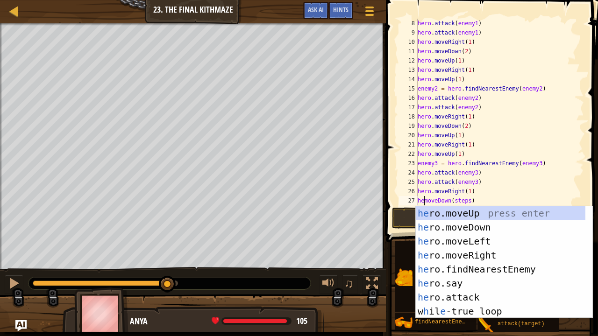
scroll to position [0, 0]
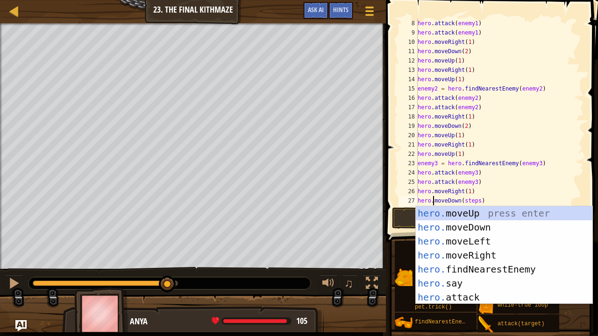
click at [476, 200] on div "hero . attack ( enemy1 ) hero . attack ( enemy1 ) hero . moveRight ( 1 ) hero .…" at bounding box center [496, 122] width 161 height 206
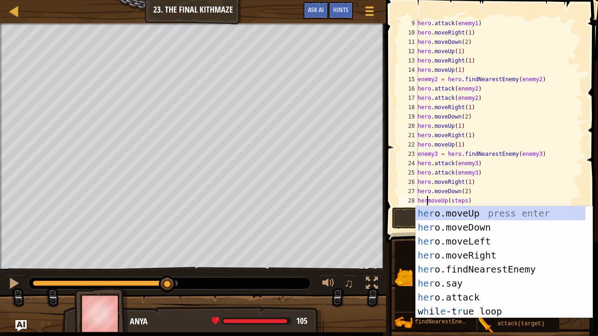
scroll to position [4, 1]
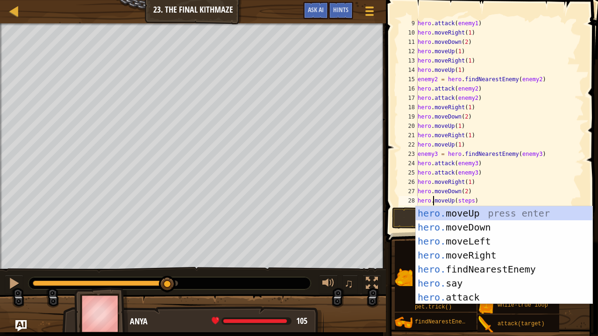
click at [470, 201] on div "hero . attack ( enemy1 ) hero . moveRight ( 1 ) hero . moveDown ( 2 ) hero . mo…" at bounding box center [496, 122] width 161 height 206
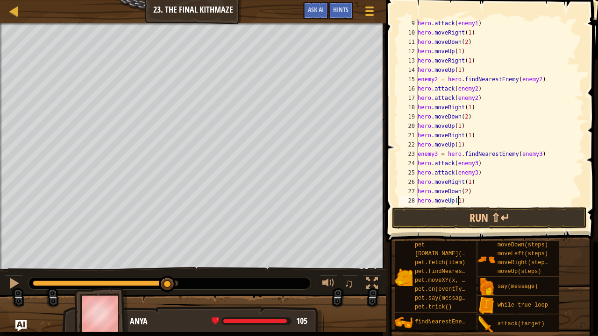
scroll to position [4, 3]
click at [484, 218] on button "Run ⇧↵" at bounding box center [489, 217] width 195 height 21
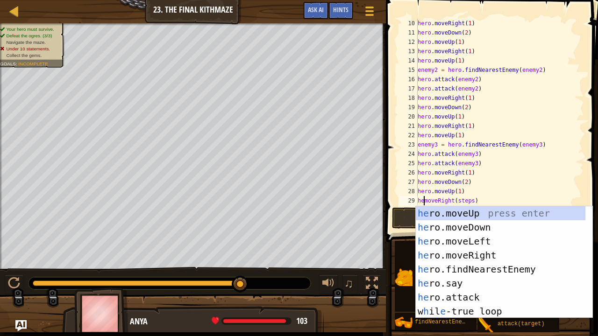
scroll to position [4, 1]
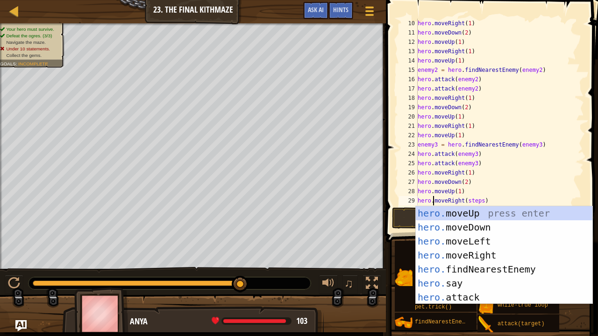
click at [478, 199] on div "hero . moveRight ( 1 ) hero . moveDown ( 2 ) hero . moveUp ( 1 ) hero . moveRig…" at bounding box center [496, 122] width 161 height 206
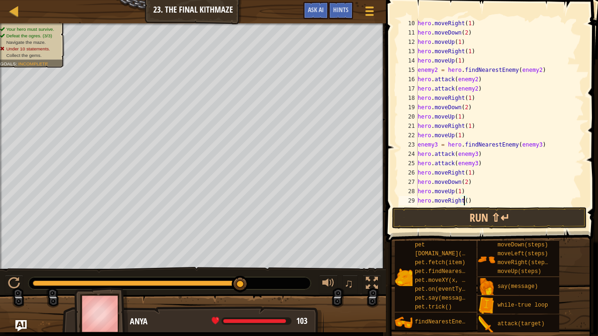
scroll to position [4, 4]
click at [522, 211] on button "Run ⇧↵" at bounding box center [489, 217] width 195 height 21
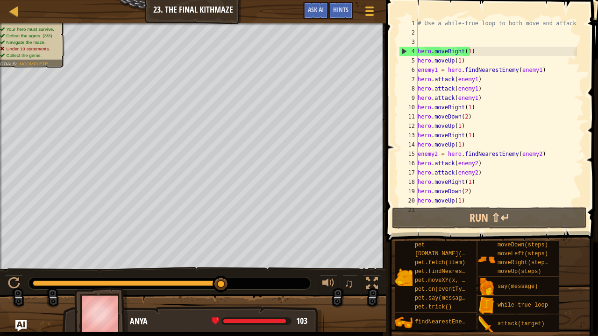
scroll to position [93, 0]
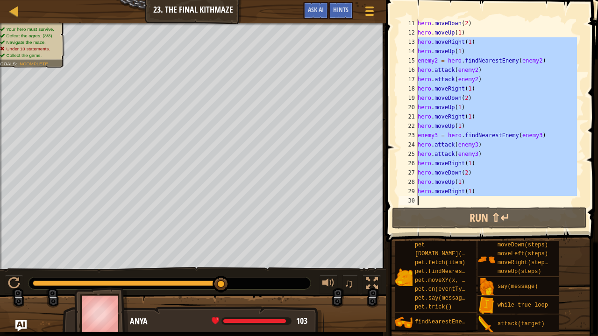
drag, startPoint x: 417, startPoint y: 136, endPoint x: 435, endPoint y: 206, distance: 72.3
click at [435, 206] on div "hero.moveRight(1) 11 12 13 14 15 16 17 18 19 20 21 22 23 24 25 26 27 28 29 30 h…" at bounding box center [490, 140] width 215 height 270
type textarea "hero.moveRight(1)"
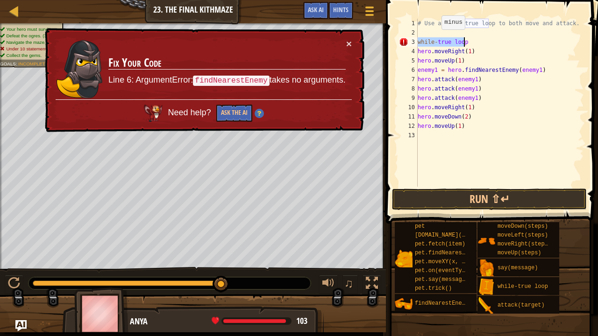
click at [437, 38] on div "# Use a while-true loop to both move and attack. while - true loop hero . moveR…" at bounding box center [500, 103] width 168 height 168
click at [437, 43] on div "# Use a while-true loop to both move and attack. while - true loop hero . moveR…" at bounding box center [500, 112] width 168 height 187
click at [438, 42] on div "# Use a while-true loop to both move and attack. while - true loop hero . moveR…" at bounding box center [500, 112] width 168 height 187
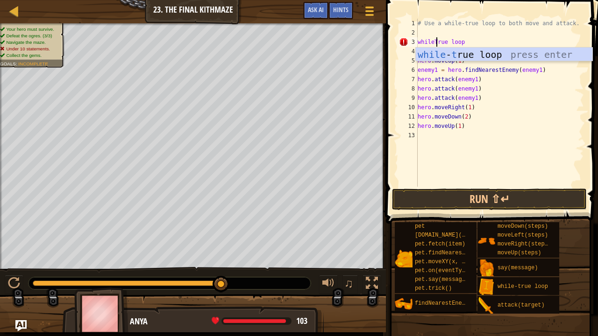
scroll to position [4, 1]
click at [461, 43] on div "# Use a while-true loop to both move and attack. whileTrue loop hero . moveRigh…" at bounding box center [500, 112] width 168 height 187
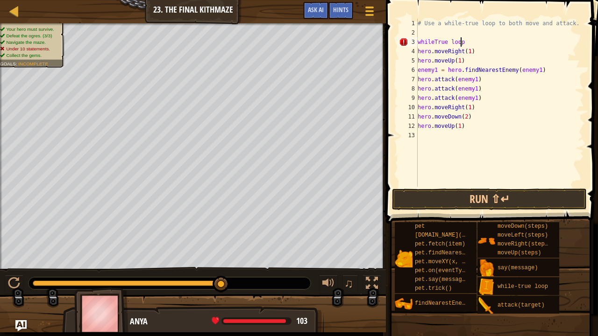
scroll to position [4, 3]
click at [418, 43] on div "# Use a while-true loop to both move and attack. whileTrue loop : hero . moveRi…" at bounding box center [500, 112] width 168 height 187
click at [429, 41] on div "# Use a while-true loop to both move and attack. whileTrue loop : hero . moveRi…" at bounding box center [500, 112] width 168 height 187
click at [419, 49] on div "# Use a while-true loop to both move and attack. whileTrue loop : hero . moveRi…" at bounding box center [500, 112] width 168 height 187
click at [419, 60] on div "# Use a while-true loop to both move and attack. whileTrue loop : hero . moveRi…" at bounding box center [500, 112] width 168 height 187
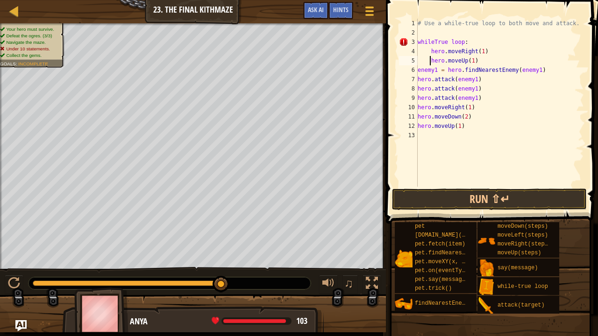
click at [418, 70] on div "# Use a while-true loop to both move and attack. whileTrue loop : hero . moveRi…" at bounding box center [500, 112] width 168 height 187
click at [418, 77] on div "# Use a while-true loop to both move and attack. whileTrue loop : hero . moveRi…" at bounding box center [500, 112] width 168 height 187
click at [417, 87] on div "8" at bounding box center [408, 88] width 19 height 9
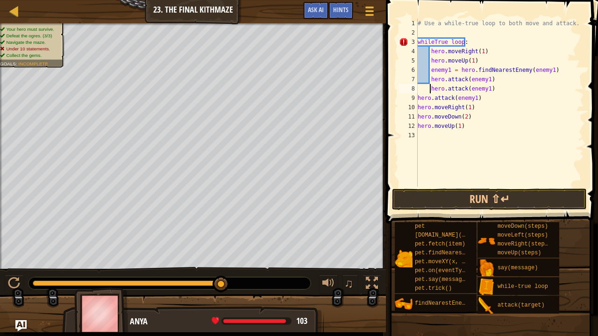
click at [419, 97] on div "# Use a while-true loop to both move and attack. whileTrue loop : hero . moveRi…" at bounding box center [500, 112] width 168 height 187
click at [418, 107] on div "# Use a while-true loop to both move and attack. whileTrue loop : hero . moveRi…" at bounding box center [500, 112] width 168 height 187
click at [418, 116] on div "# Use a while-true loop to both move and attack. whileTrue loop : hero . moveRi…" at bounding box center [500, 112] width 168 height 187
click at [415, 125] on div "12" at bounding box center [408, 125] width 19 height 9
click at [465, 41] on div "# Use a while-true loop to both move and attack. whileTrue loop : hero . moveRi…" at bounding box center [500, 112] width 168 height 187
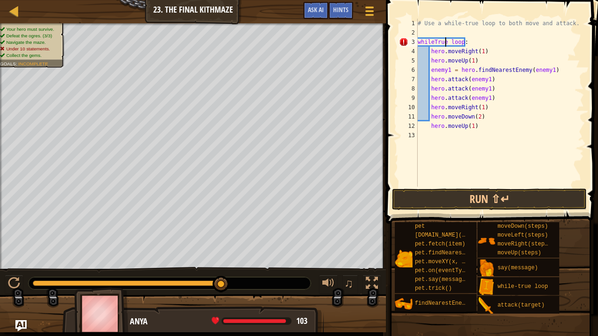
click at [447, 41] on div "# Use a while-true loop to both move and attack. whileTrue loop : hero . moveRi…" at bounding box center [500, 112] width 168 height 187
click at [433, 43] on div "# Use a while-true loop to both move and attack. whileTrue loop : hero . moveRi…" at bounding box center [500, 112] width 168 height 187
type textarea "while True loop:"
click at [480, 37] on div "# Use a while-true loop to both move and attack. while True loop : hero . moveR…" at bounding box center [500, 112] width 168 height 187
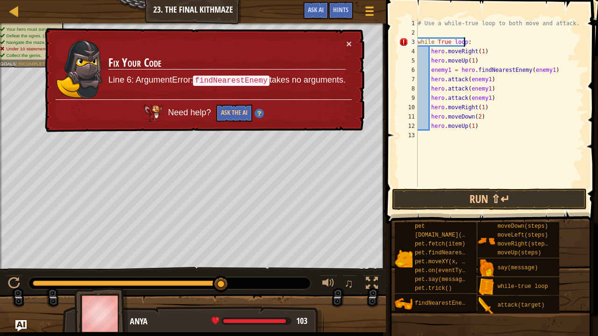
click at [464, 43] on div "# Use a while-true loop to both move and attack. while True loop : hero . moveR…" at bounding box center [500, 112] width 168 height 187
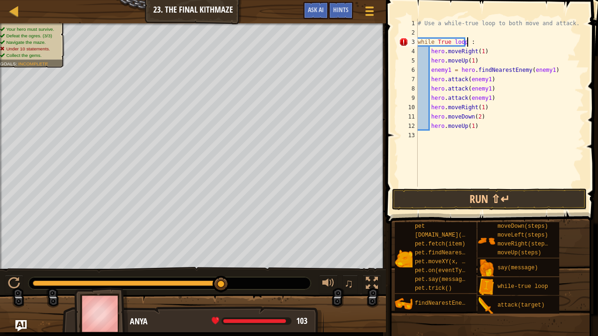
click at [486, 44] on div "# Use a while-true loop to both move and attack. while True loop : hero . moveR…" at bounding box center [500, 112] width 168 height 187
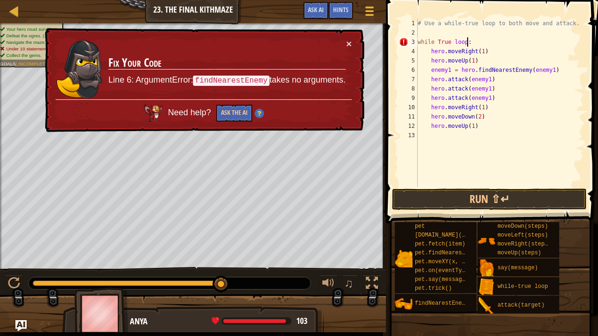
click at [418, 43] on div "# Use a while-true loop to both move and attack. while True loop : hero . moveR…" at bounding box center [500, 112] width 168 height 187
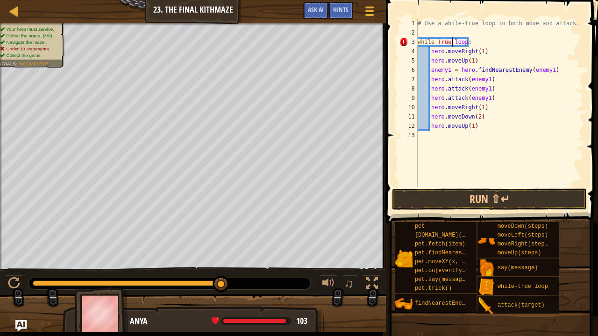
click at [451, 40] on div "# Use a while-true loop to both move and attack. while True loop : hero . moveR…" at bounding box center [500, 112] width 168 height 187
type textarea "while Trueloop:"
click at [491, 36] on div "# Use a while-true loop to both move and attack. while Trueloop : hero . moveRi…" at bounding box center [500, 112] width 168 height 187
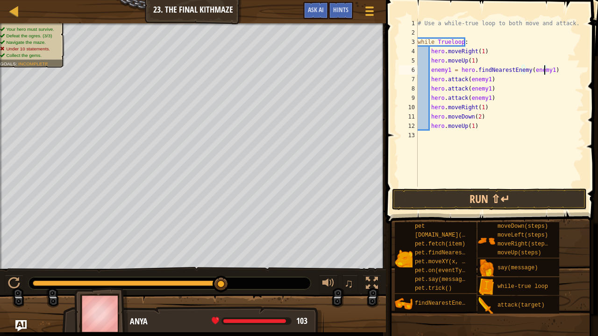
click at [544, 68] on div "# Use a while-true loop to both move and attack. while Trueloop : hero . moveRi…" at bounding box center [500, 112] width 168 height 187
click at [448, 70] on div "# Use a while-true loop to both move and attack. while Trueloop : hero . moveRi…" at bounding box center [500, 112] width 168 height 187
click at [485, 81] on div "# Use a while-true loop to both move and attack. while Trueloop : hero . moveRi…" at bounding box center [500, 112] width 168 height 187
click at [488, 90] on div "# Use a while-true loop to both move and attack. while Trueloop : hero . moveRi…" at bounding box center [500, 112] width 168 height 187
click at [485, 90] on div "# Use a while-true loop to both move and attack. while Trueloop : hero . moveRi…" at bounding box center [500, 112] width 168 height 187
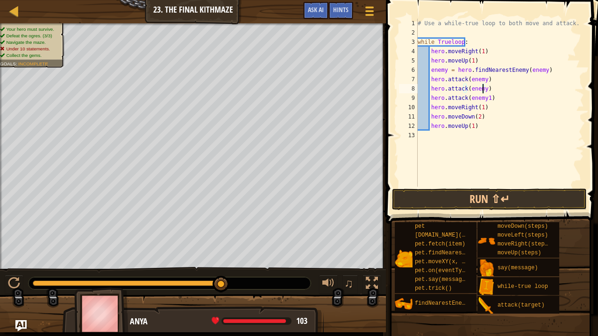
click at [485, 99] on div "# Use a while-true loop to both move and attack. while Trueloop : hero . moveRi…" at bounding box center [500, 112] width 168 height 187
click at [483, 193] on button "Run ⇧↵" at bounding box center [489, 199] width 195 height 21
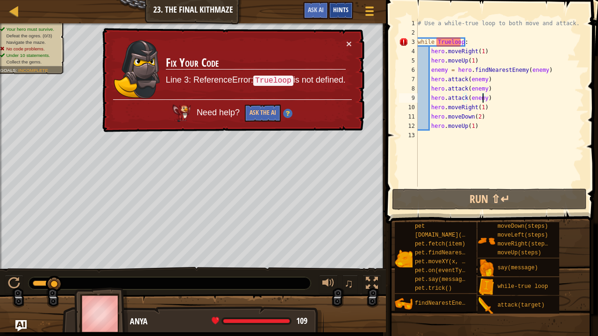
click at [349, 7] on div "Hints" at bounding box center [340, 10] width 25 height 17
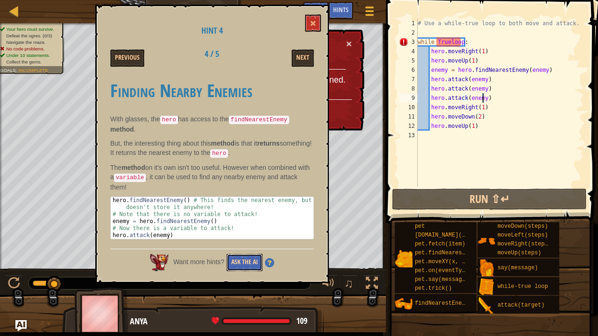
click at [248, 254] on button "Ask the AI" at bounding box center [245, 262] width 36 height 17
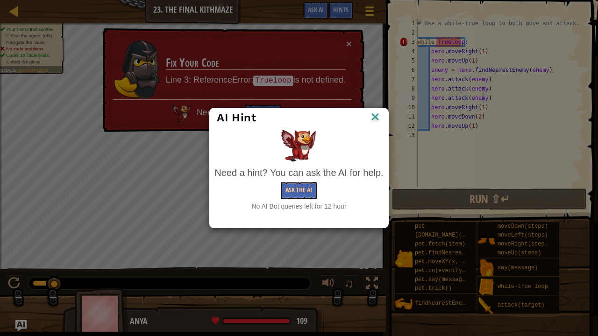
click at [373, 117] on img at bounding box center [375, 118] width 12 height 14
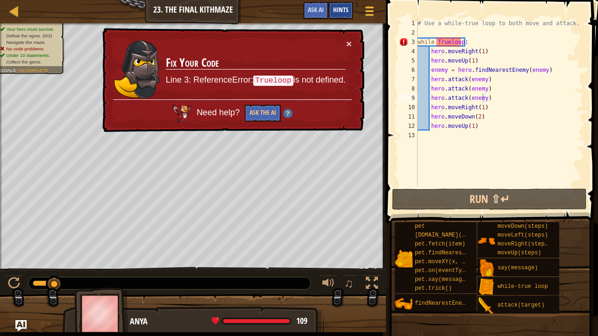
click at [337, 6] on div "Hints" at bounding box center [340, 10] width 25 height 17
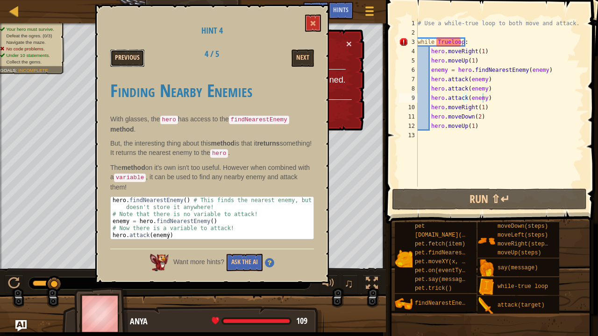
click at [124, 52] on button "Previous" at bounding box center [127, 58] width 34 height 17
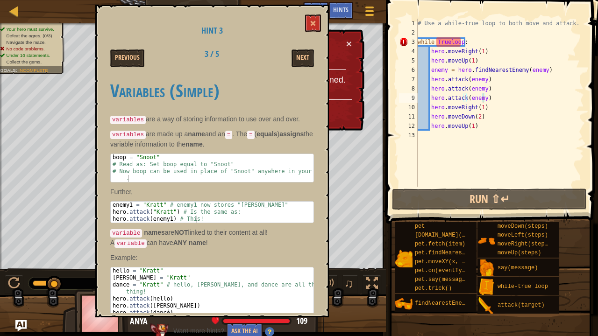
scroll to position [4, 0]
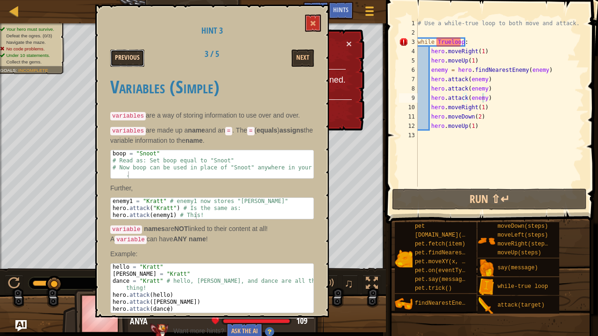
click at [126, 55] on button "Previous" at bounding box center [127, 58] width 34 height 17
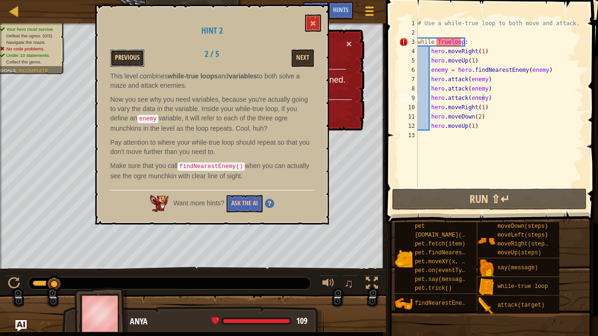
click at [126, 55] on button "Previous" at bounding box center [127, 58] width 34 height 17
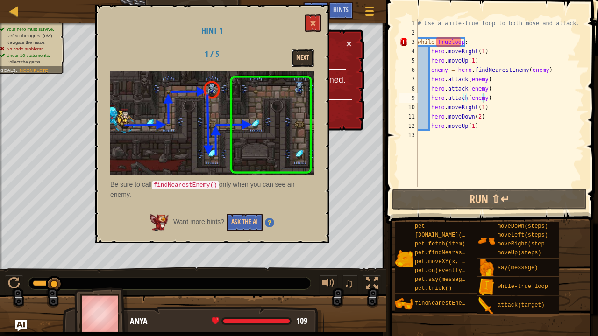
click at [298, 55] on button "Next" at bounding box center [302, 58] width 22 height 17
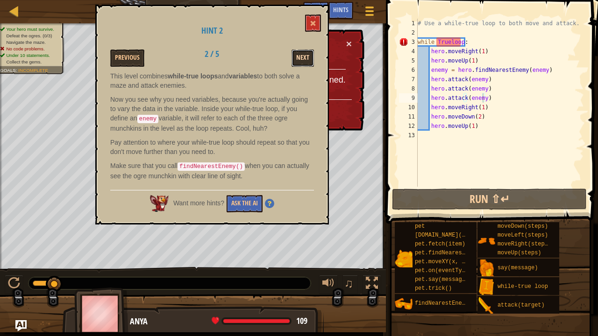
click at [298, 56] on button "Next" at bounding box center [302, 58] width 22 height 17
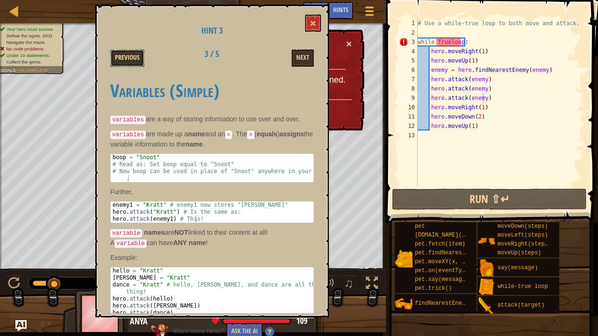
click at [132, 52] on button "Previous" at bounding box center [127, 58] width 34 height 17
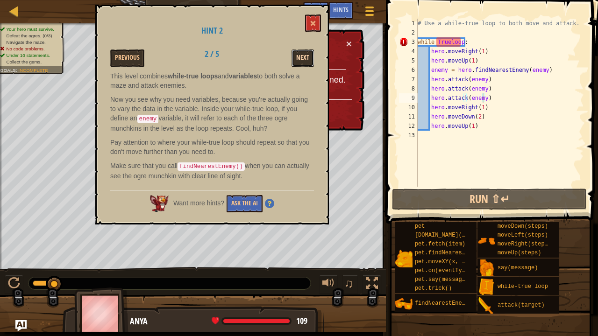
click at [303, 53] on button "Next" at bounding box center [302, 58] width 22 height 17
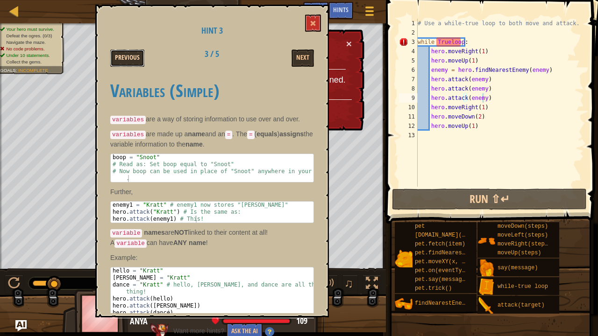
click at [132, 50] on button "Previous" at bounding box center [127, 58] width 34 height 17
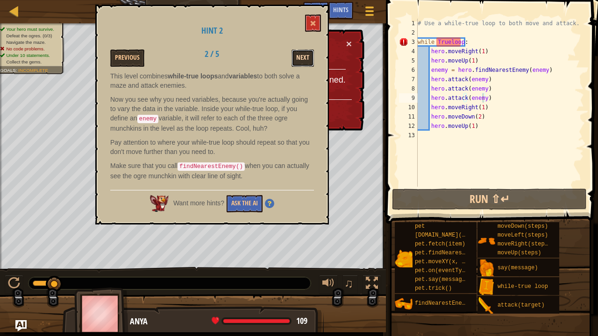
click at [306, 56] on button "Next" at bounding box center [302, 58] width 22 height 17
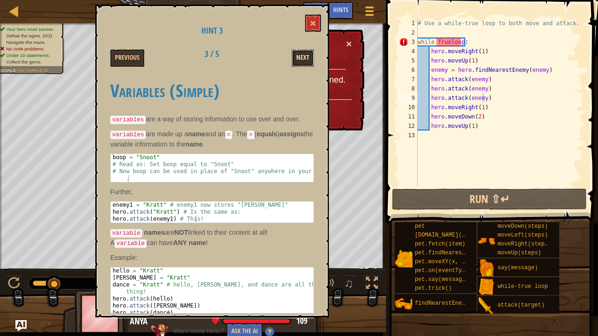
click at [305, 56] on button "Next" at bounding box center [302, 58] width 22 height 17
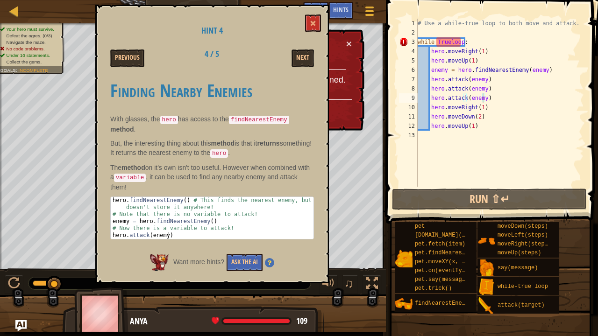
click at [307, 70] on div "Hint 4 Previous 4 / 5 Next Finding Nearby Enemies With glasses, the hero has ac…" at bounding box center [212, 144] width 234 height 279
click at [301, 62] on button "Next" at bounding box center [302, 58] width 22 height 17
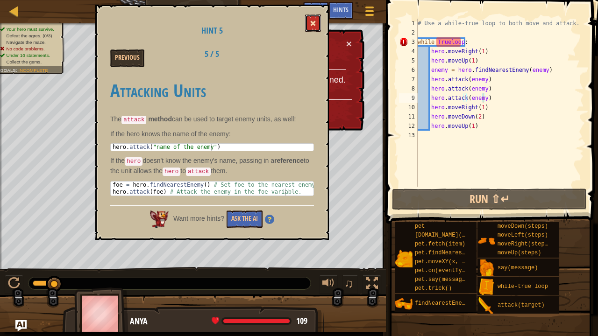
click at [308, 25] on button at bounding box center [313, 22] width 16 height 17
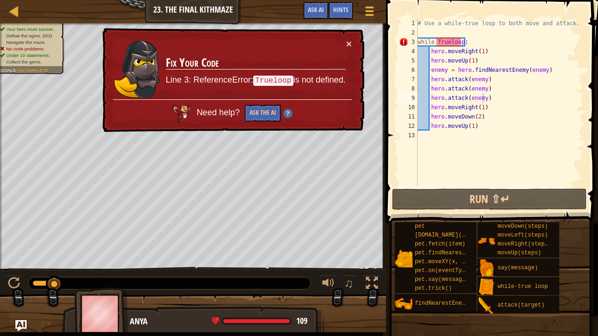
click at [486, 38] on div "# Use a while-true loop to both move and attack. while Trueloop : hero . moveRi…" at bounding box center [500, 112] width 168 height 187
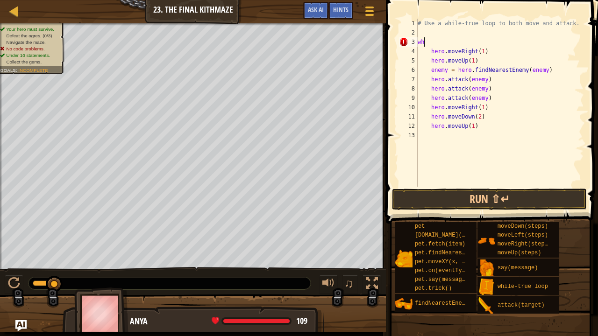
type textarea "w"
type textarea ":"
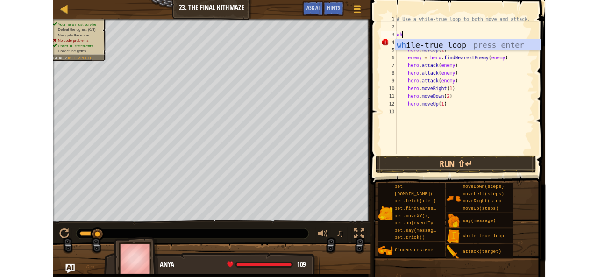
scroll to position [4, 0]
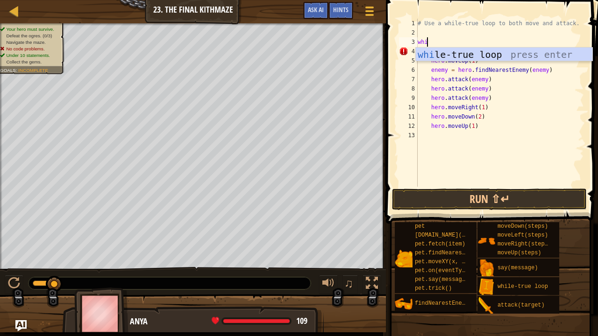
type textarea "whil"
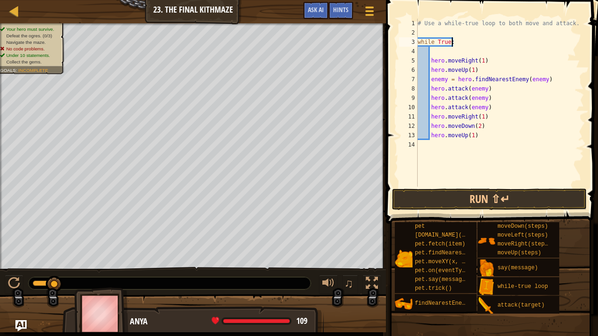
click at [455, 40] on div "# Use a while-true loop to both move and attack. while True : hero . moveRight …" at bounding box center [500, 112] width 168 height 187
type textarea "while True:"
drag, startPoint x: 487, startPoint y: 195, endPoint x: 481, endPoint y: 192, distance: 6.9
click at [486, 195] on button "Run ⇧↵" at bounding box center [489, 199] width 195 height 21
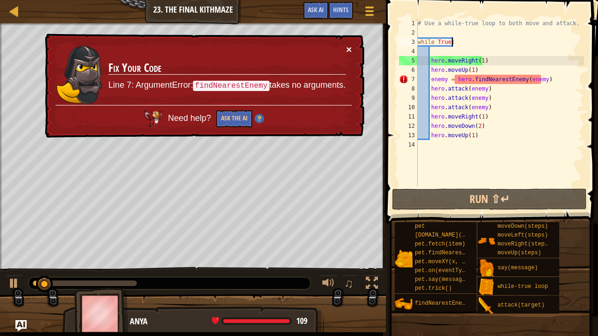
click at [349, 49] on button "×" at bounding box center [349, 49] width 6 height 10
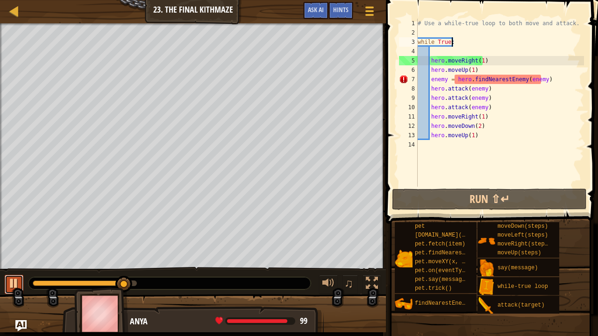
click at [14, 277] on div at bounding box center [14, 283] width 12 height 12
click at [374, 13] on div at bounding box center [369, 11] width 13 height 14
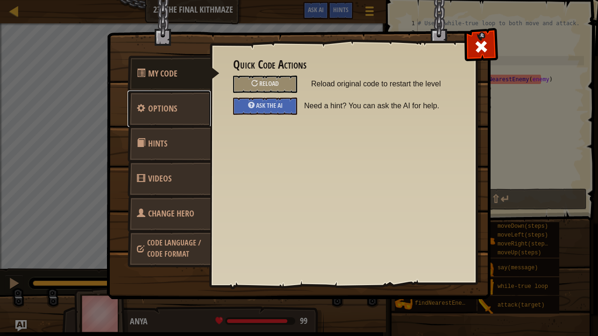
click at [179, 107] on link "Options" at bounding box center [169, 109] width 83 height 36
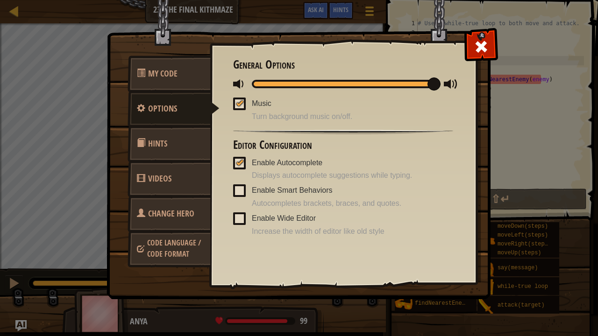
click at [174, 144] on link "Hints" at bounding box center [169, 144] width 83 height 36
